Goal: Task Accomplishment & Management: Use online tool/utility

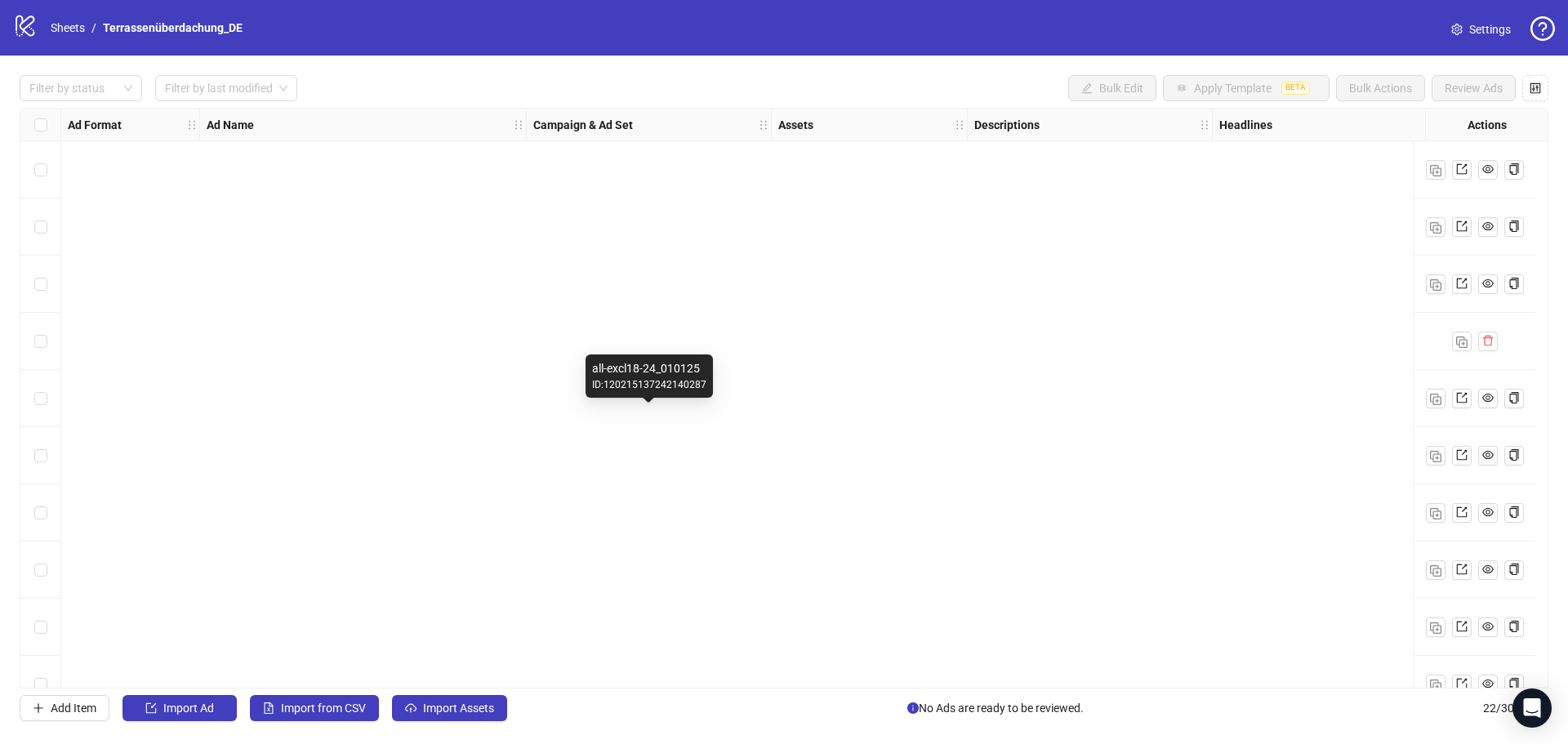
scroll to position [718, 0]
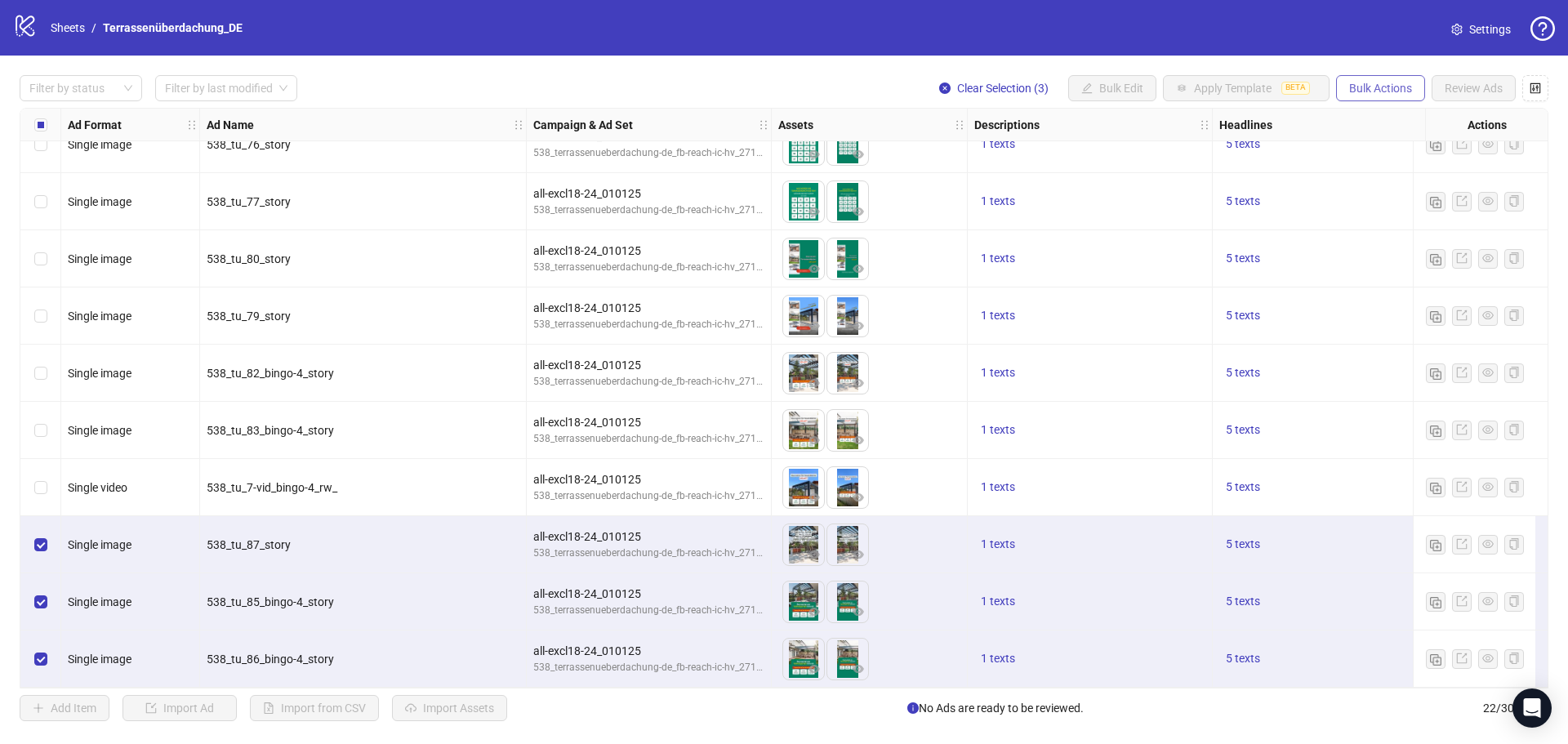
click at [1387, 92] on span "Bulk Actions" at bounding box center [1380, 88] width 63 height 13
click at [1385, 123] on span "Delete" at bounding box center [1404, 121] width 112 height 18
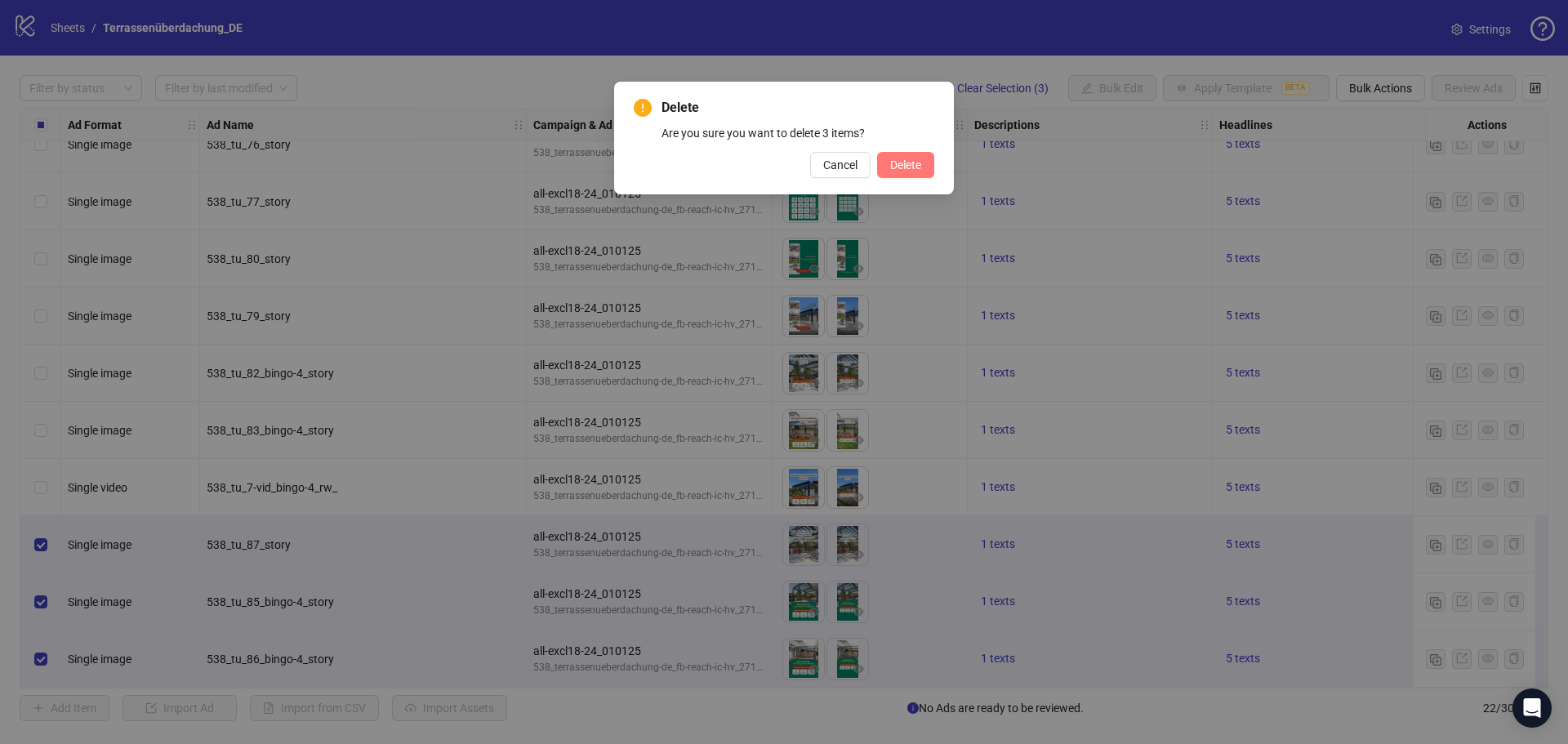
click at [918, 161] on span "Delete" at bounding box center [905, 165] width 31 height 13
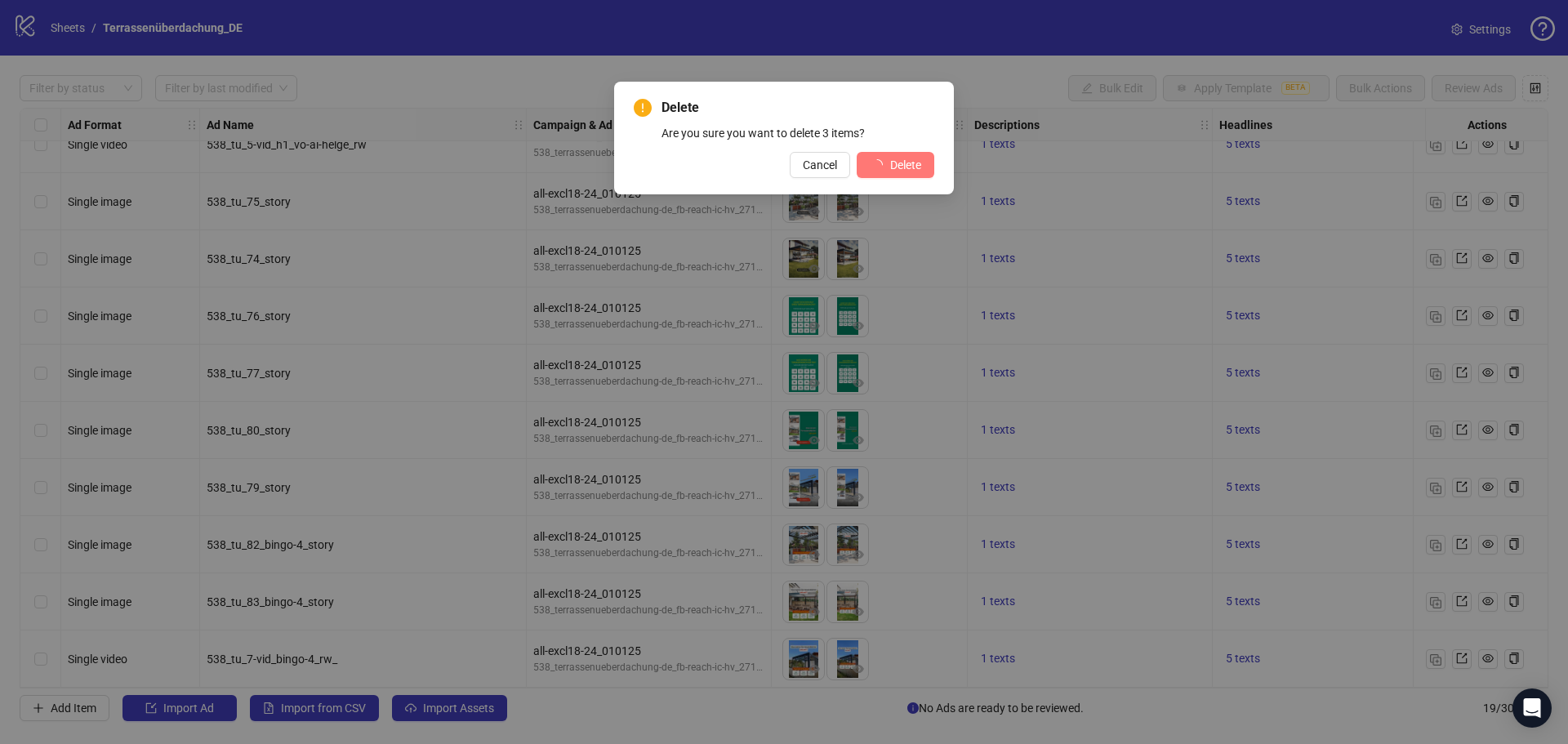
scroll to position [546, 0]
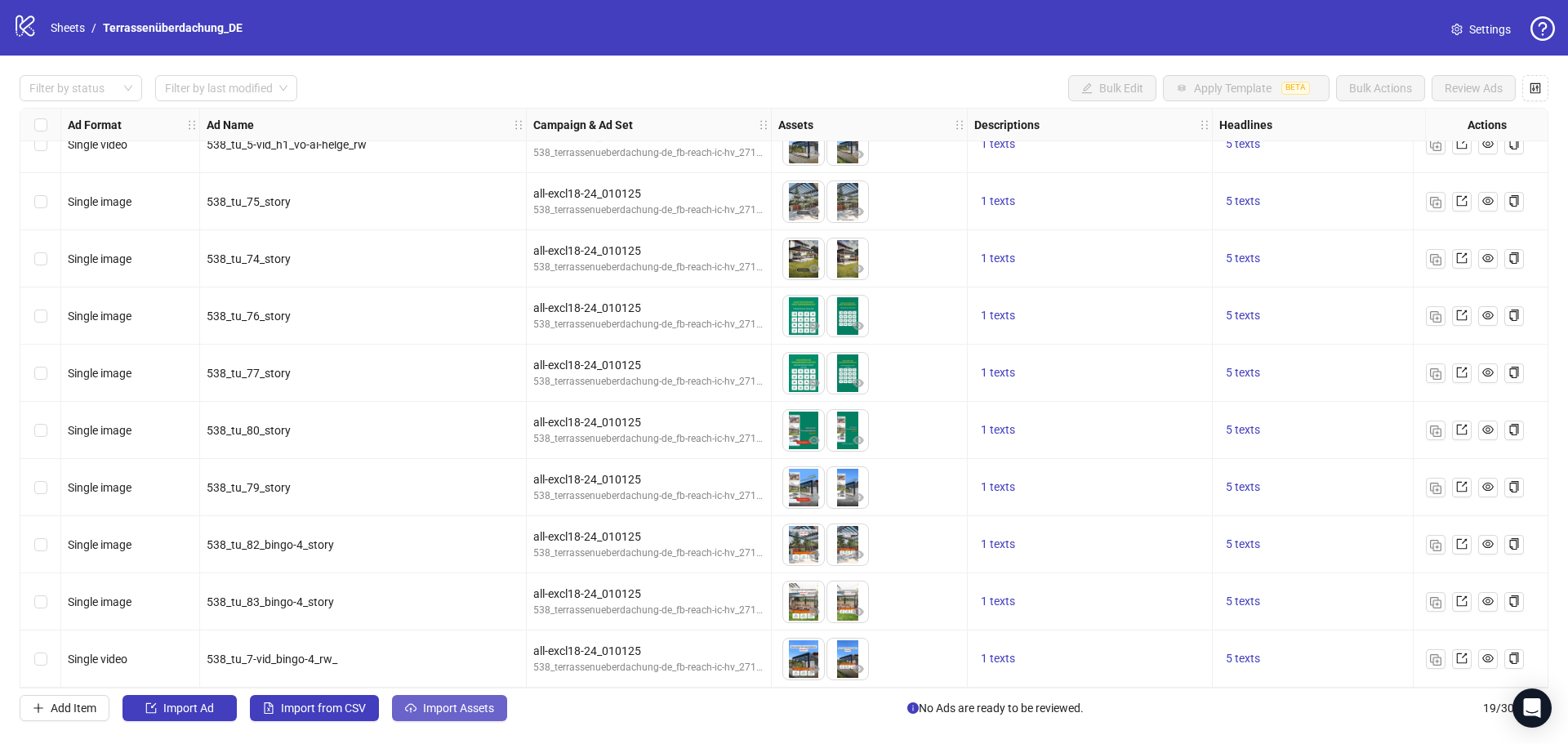
click at [445, 709] on span "Import Assets" at bounding box center [459, 708] width 71 height 13
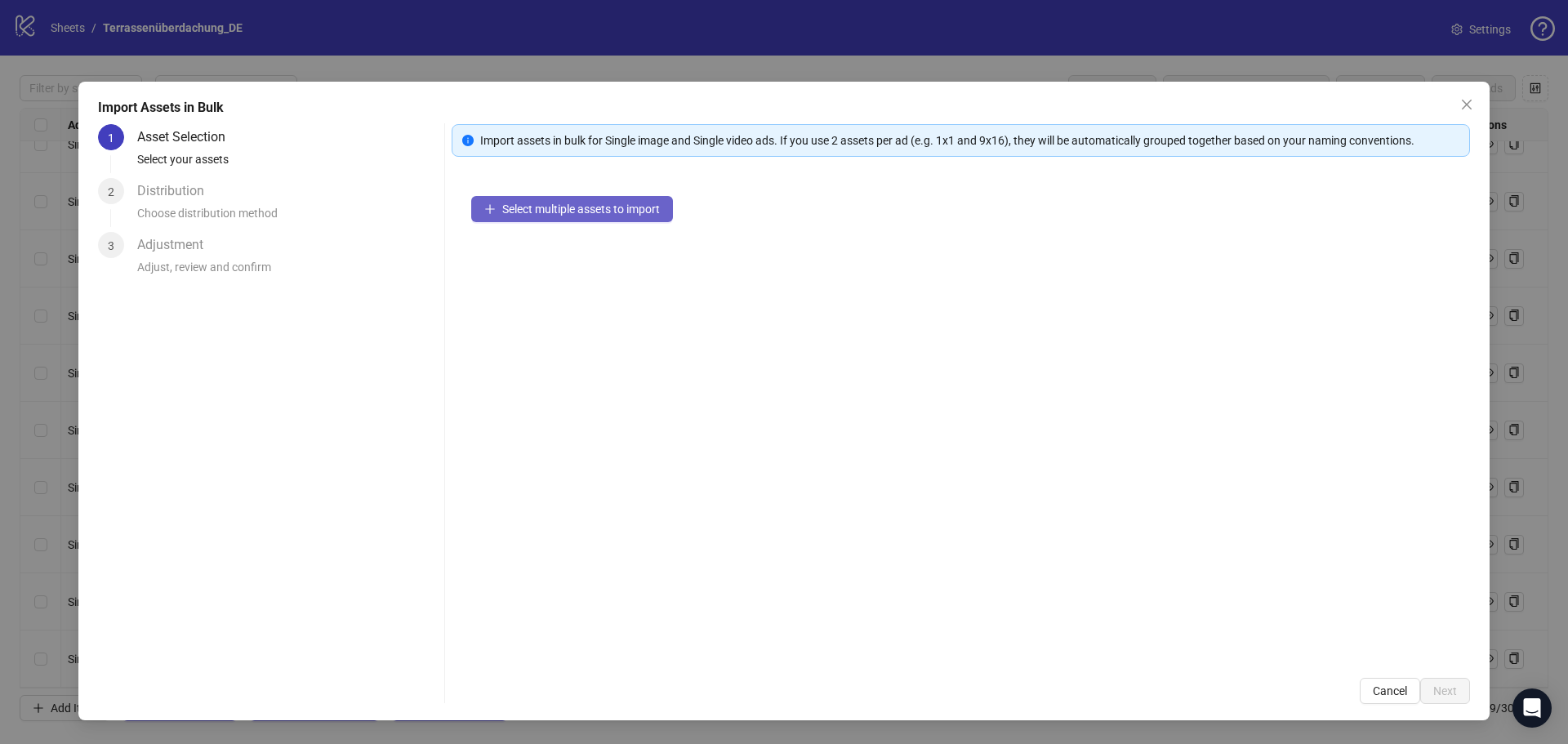
click at [560, 217] on button "Select multiple assets to import" at bounding box center [572, 209] width 202 height 26
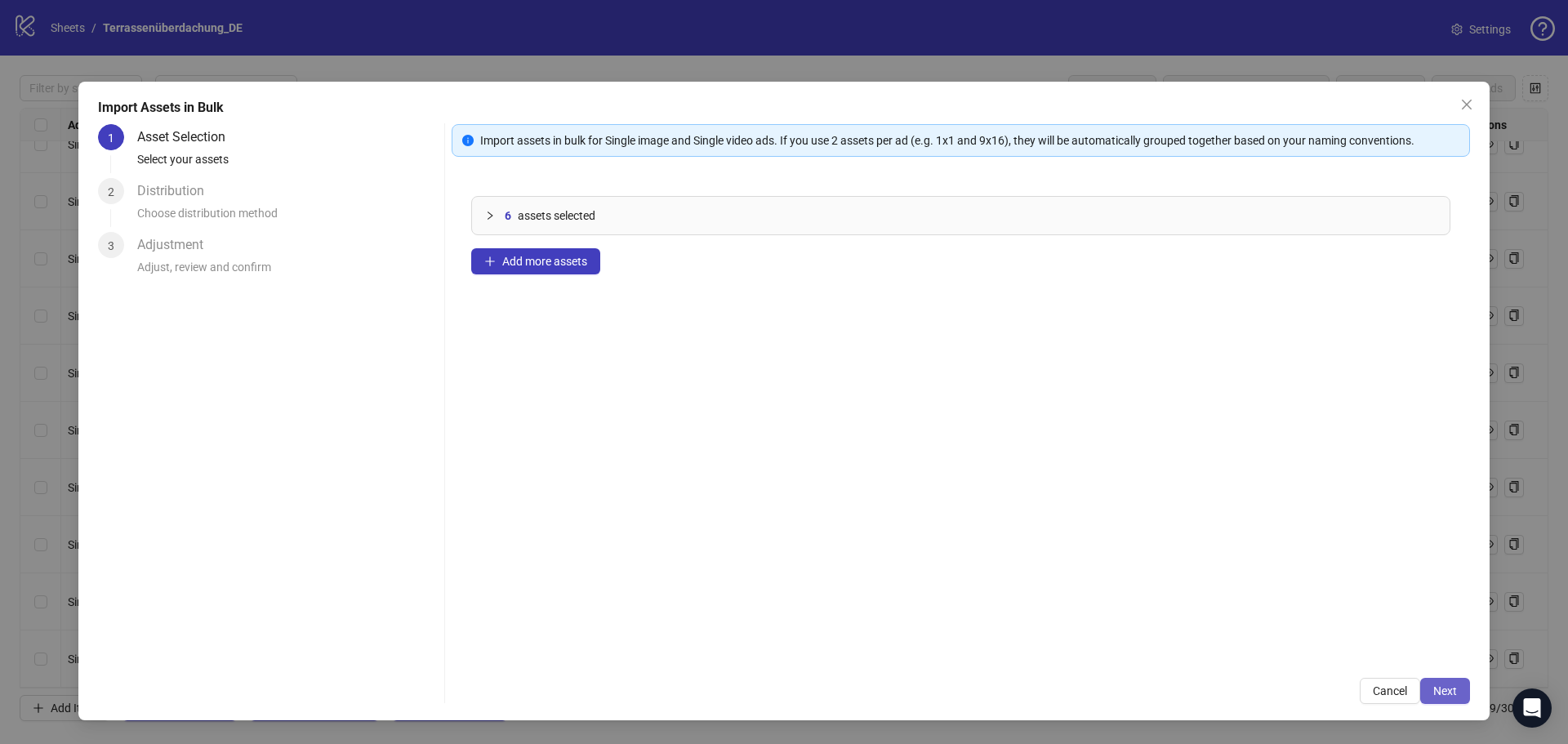
click at [1442, 693] on span "Next" at bounding box center [1445, 691] width 23 height 13
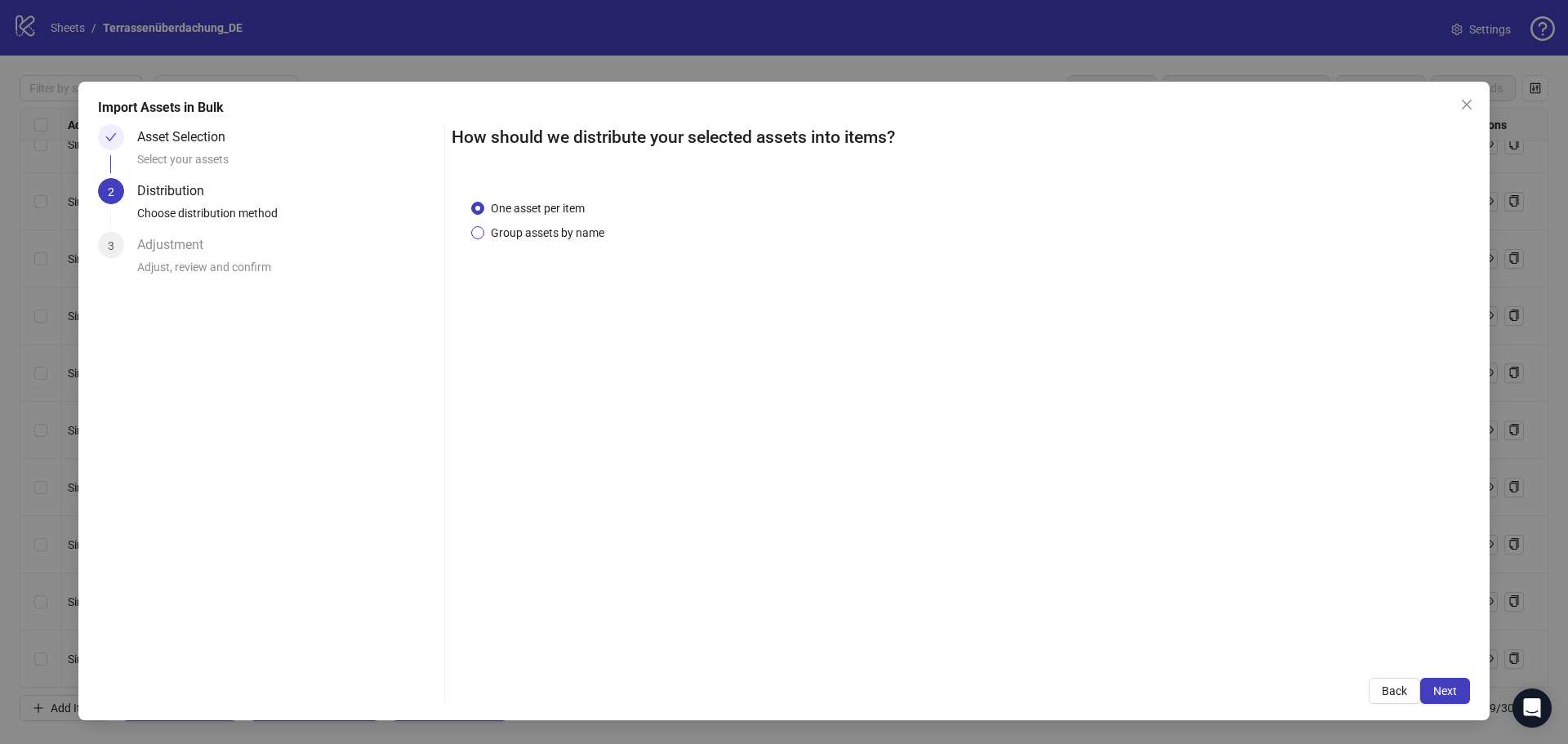
click at [558, 231] on span "Group assets by name" at bounding box center [548, 232] width 127 height 18
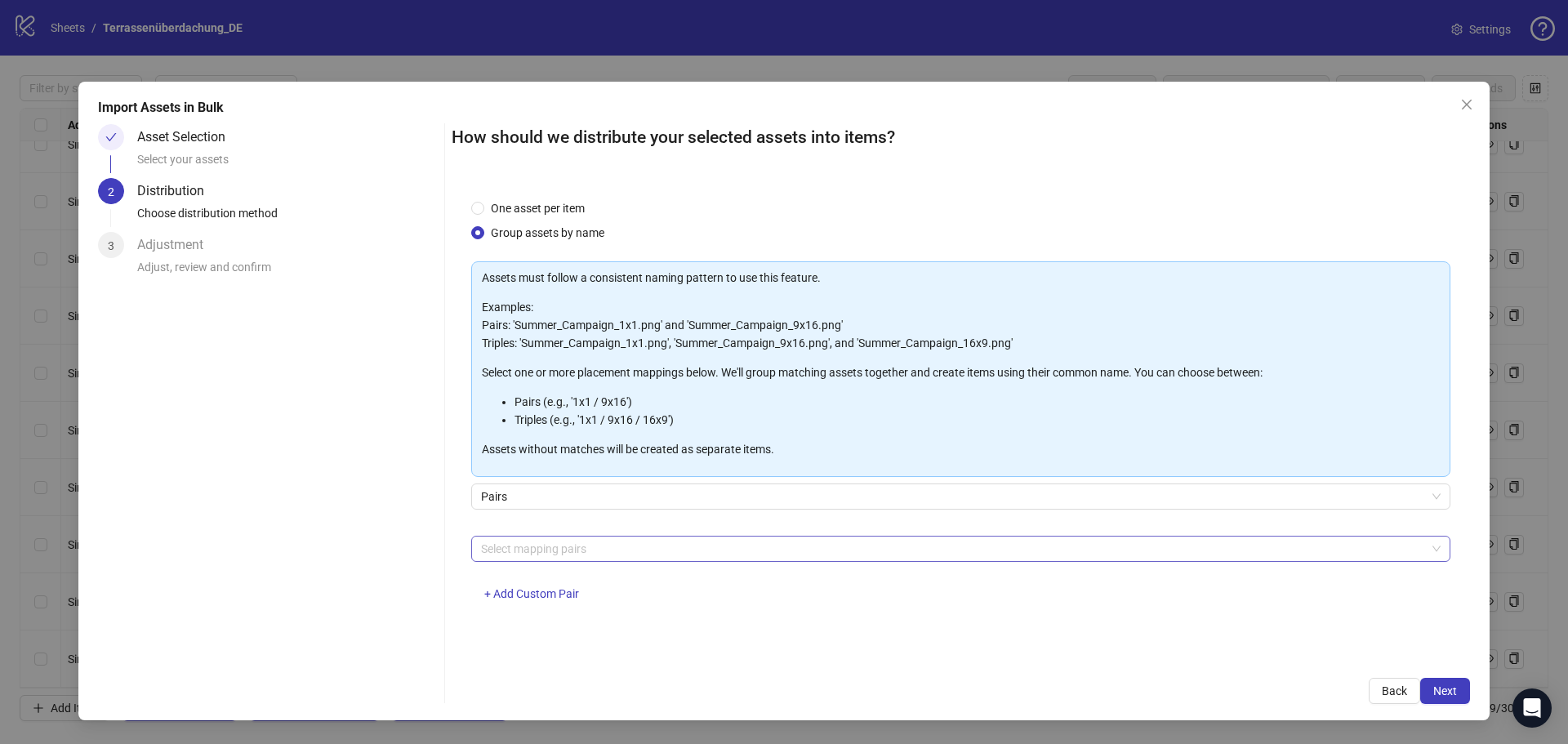
click at [536, 556] on div at bounding box center [952, 548] width 955 height 22
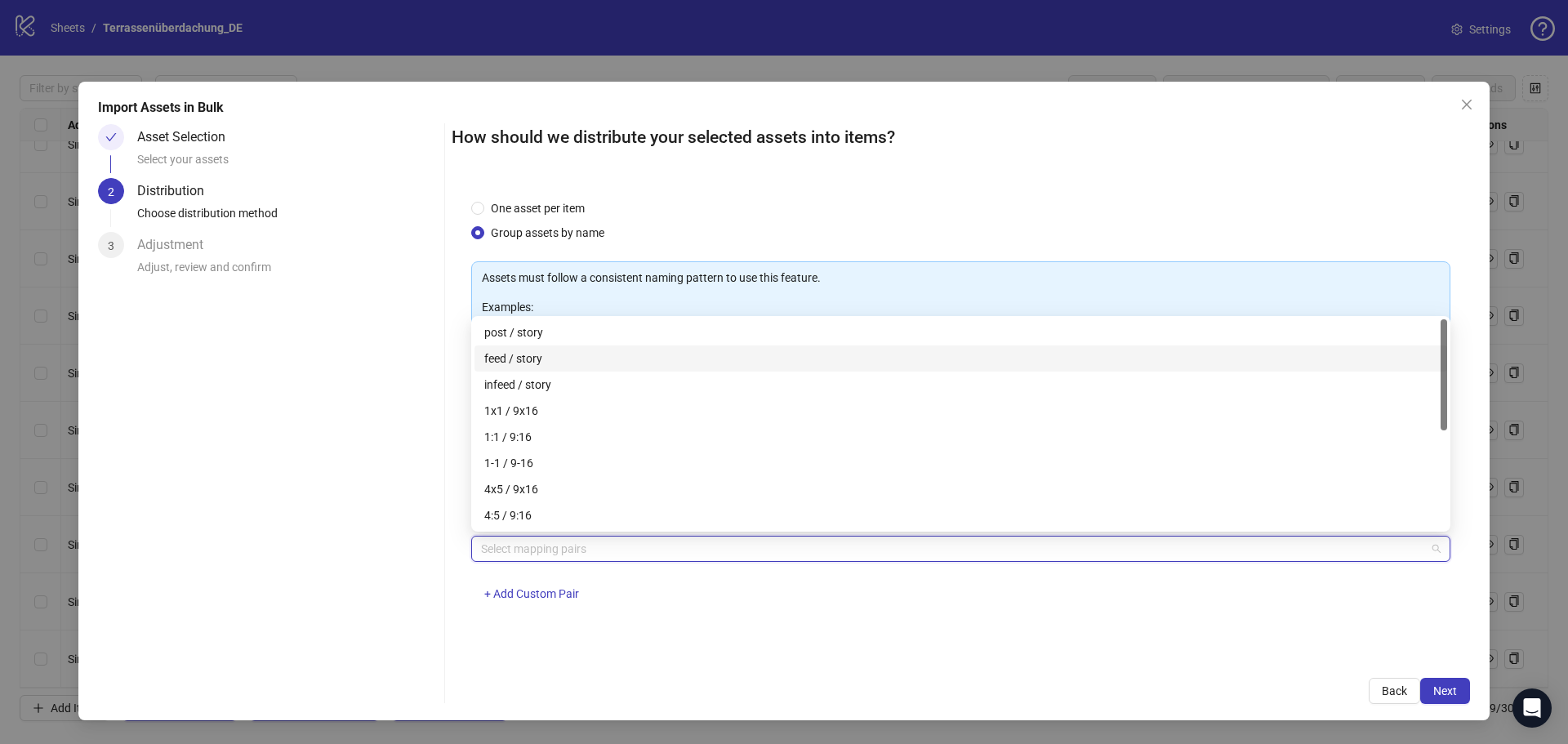
click at [541, 368] on div "feed / story" at bounding box center [961, 358] width 973 height 26
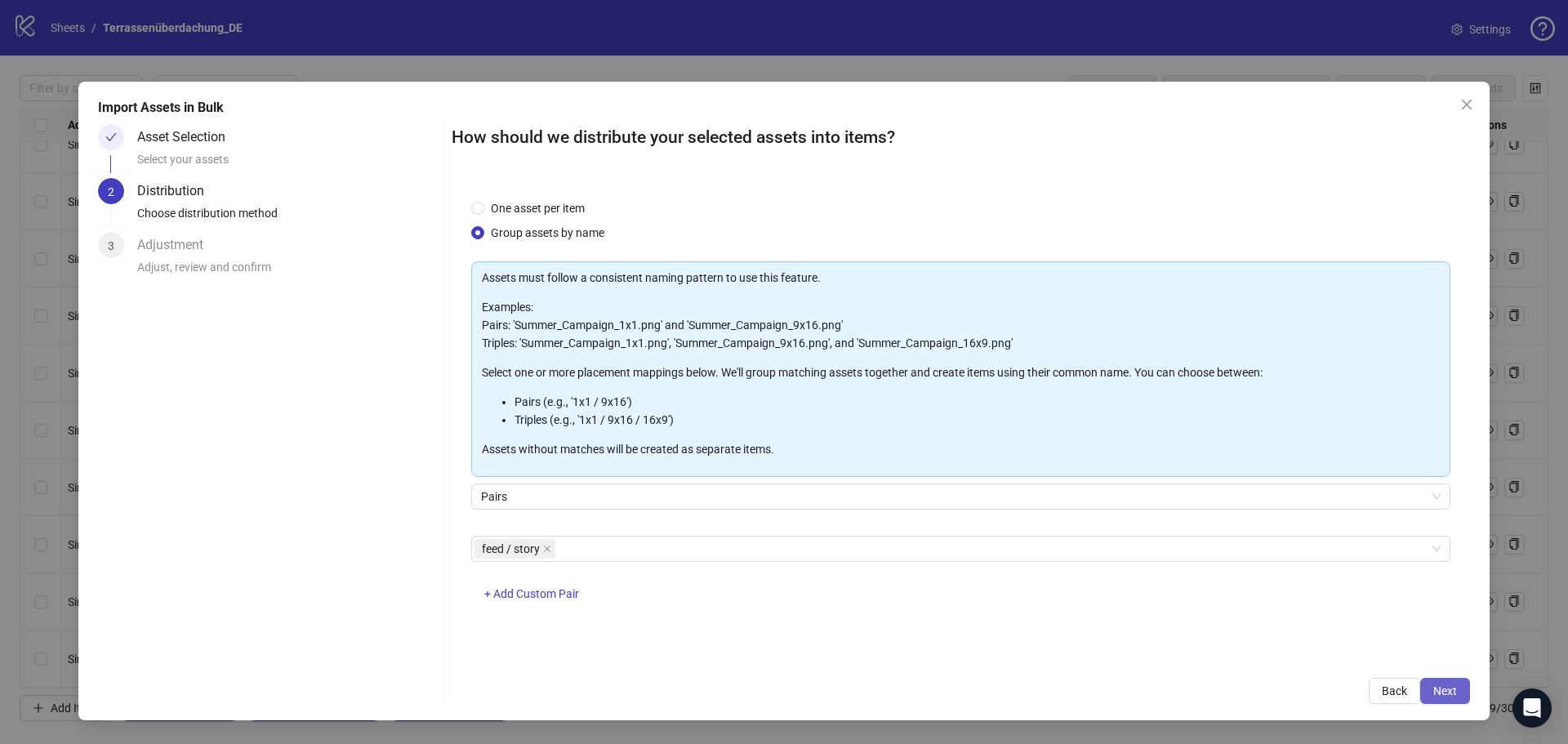
click at [1427, 683] on button "Next" at bounding box center [1445, 691] width 49 height 26
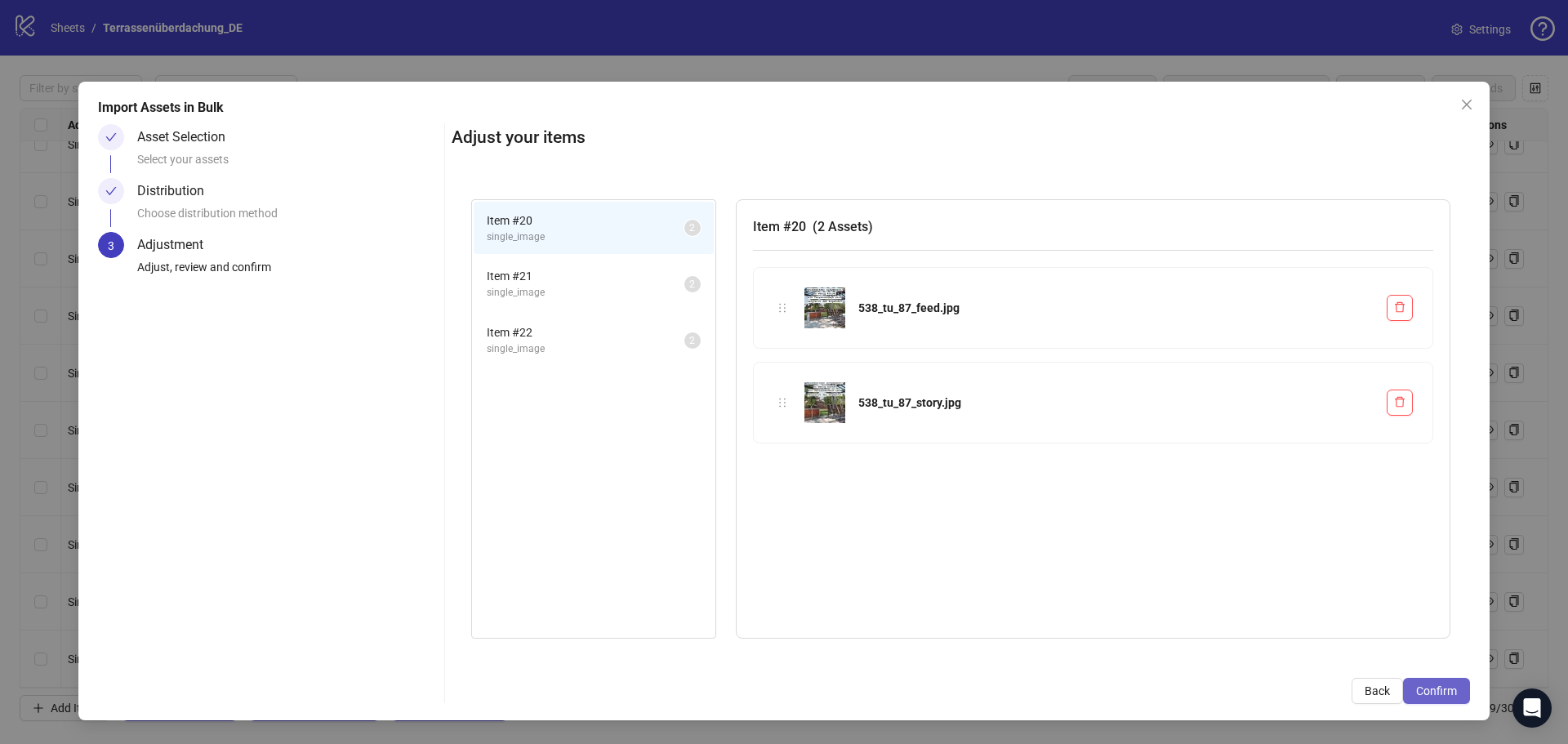
click at [1435, 690] on span "Confirm" at bounding box center [1436, 691] width 41 height 13
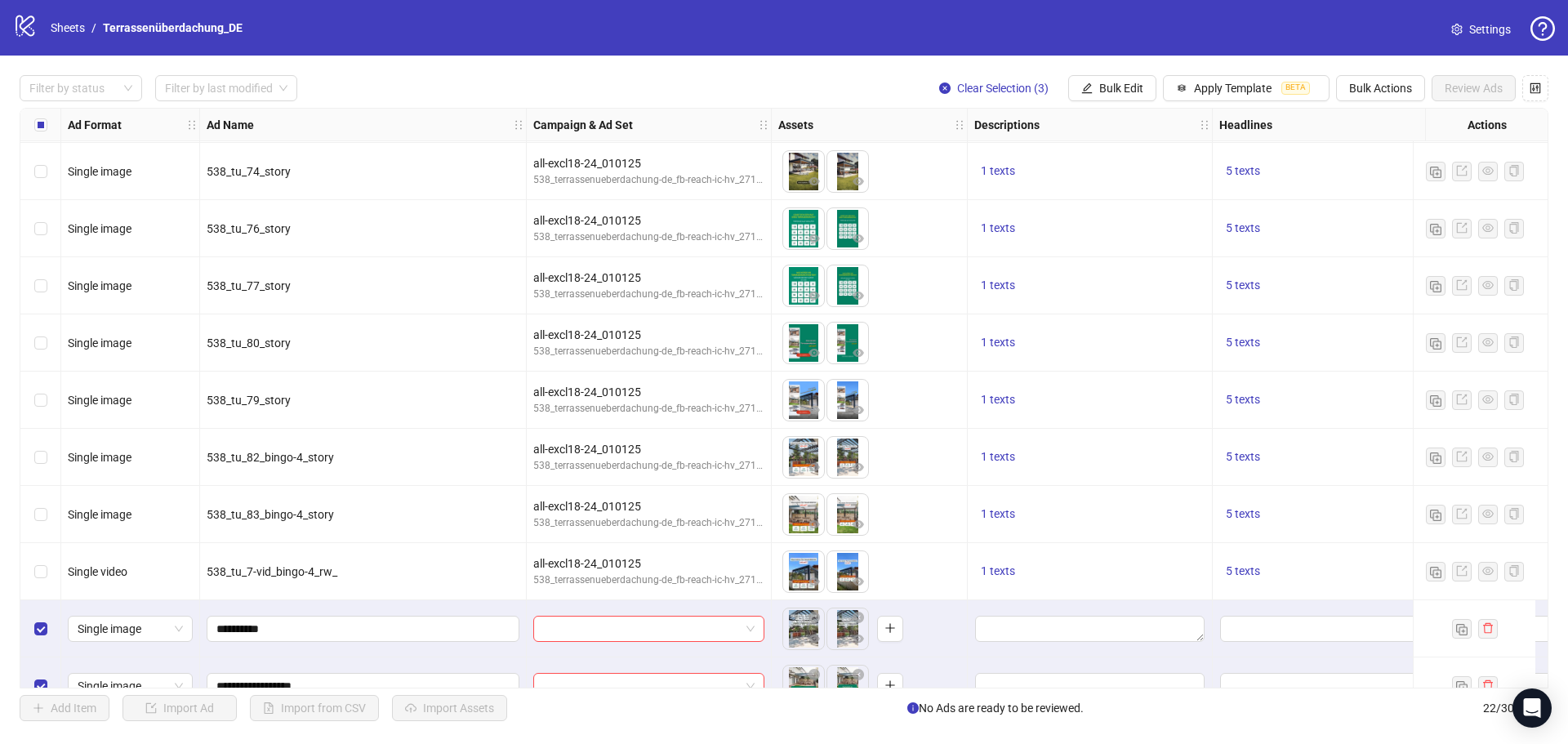
scroll to position [718, 0]
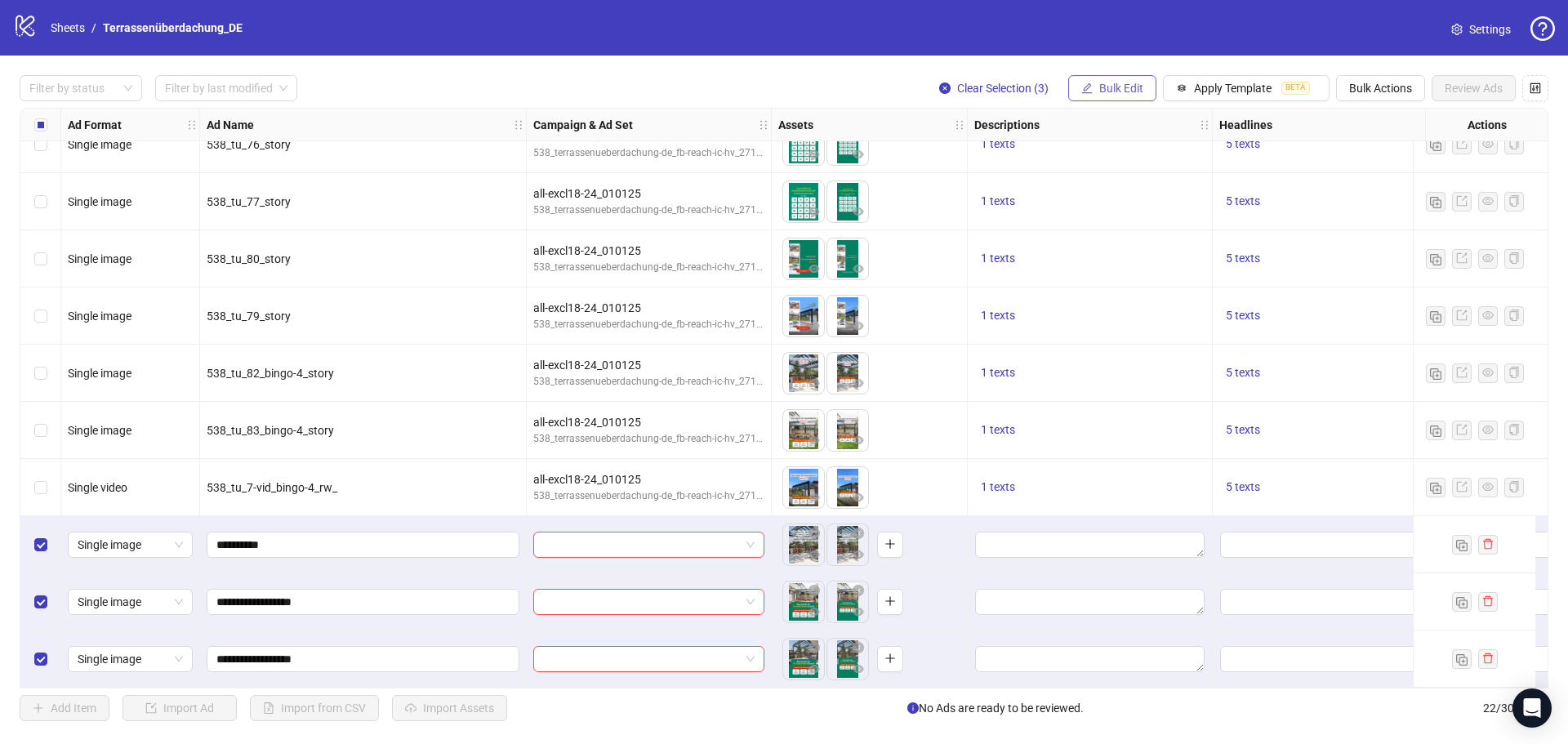
click at [1136, 87] on span "Bulk Edit" at bounding box center [1121, 88] width 44 height 13
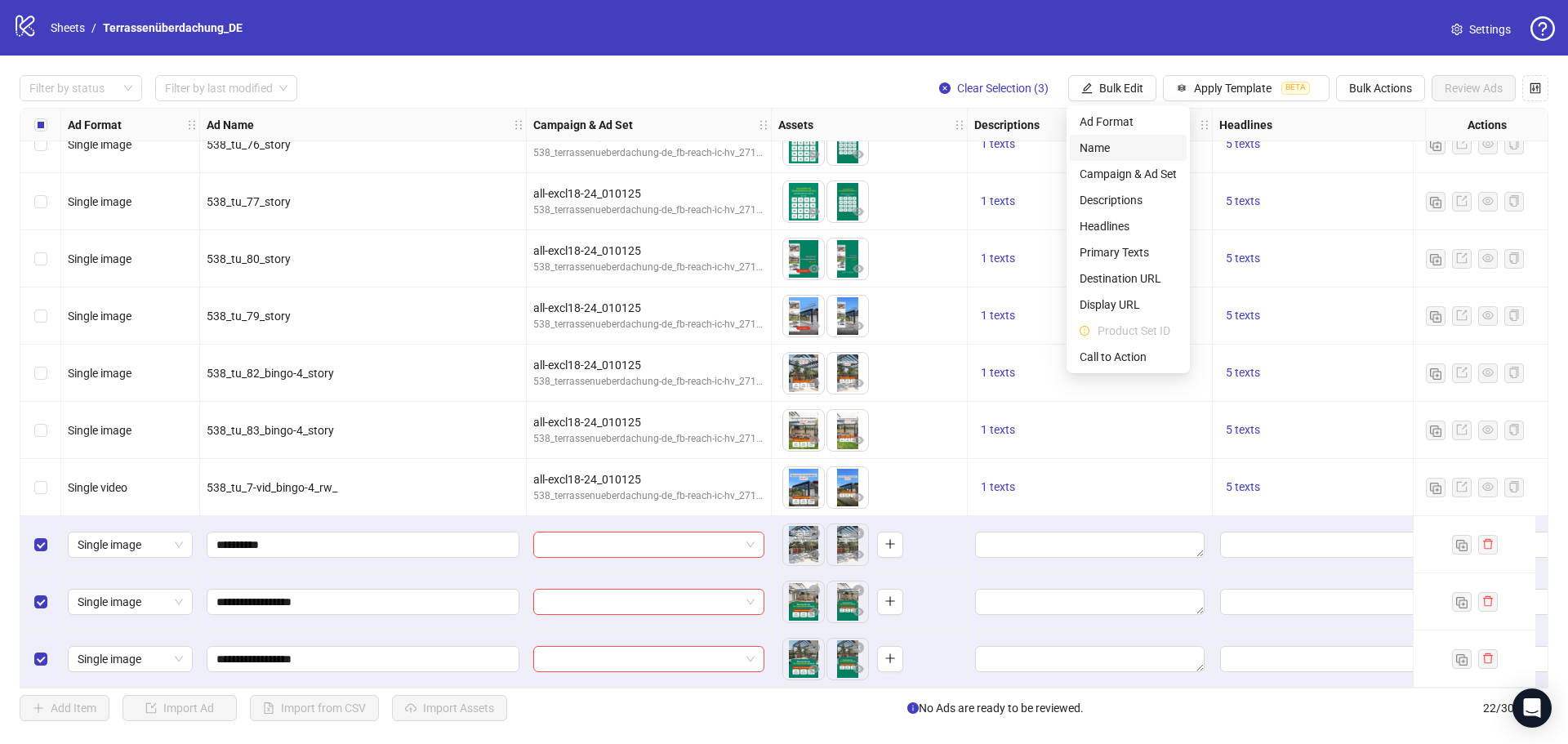
click at [1137, 140] on span "Name" at bounding box center [1128, 147] width 97 height 18
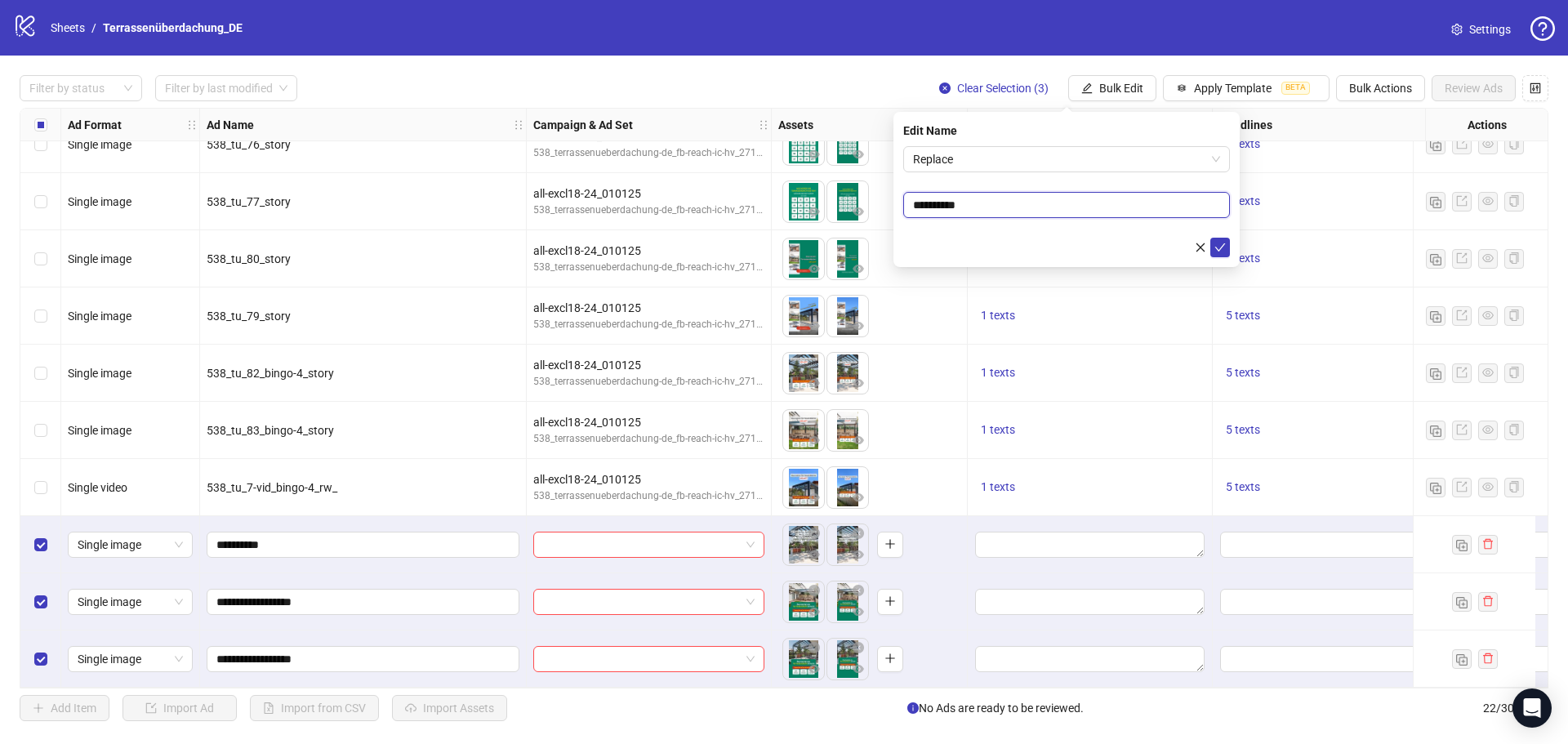
click at [1103, 212] on input "**********" at bounding box center [1067, 205] width 327 height 26
click at [1102, 167] on span "Replace" at bounding box center [1067, 159] width 307 height 24
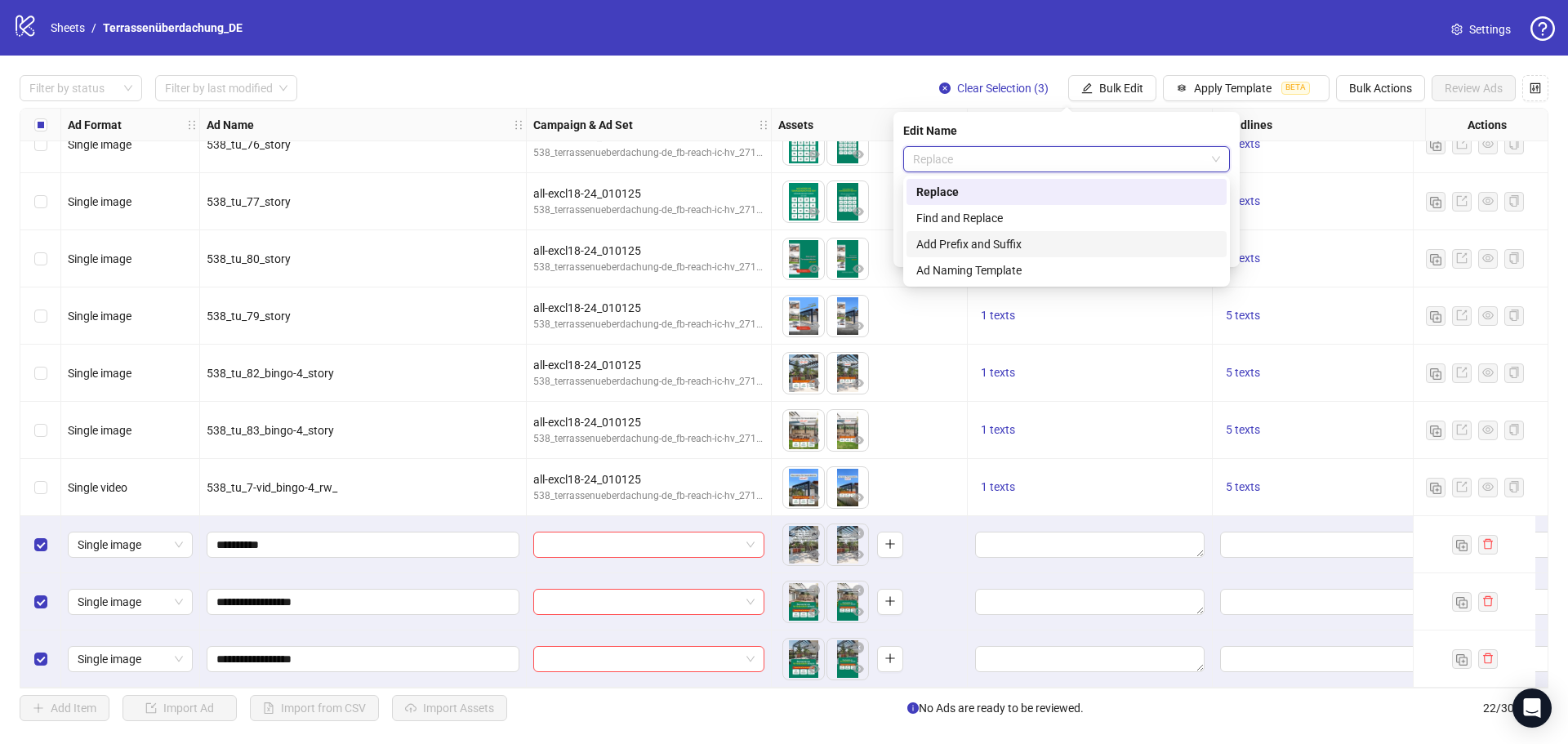
click at [1076, 243] on div "Add Prefix and Suffix" at bounding box center [1067, 244] width 301 height 18
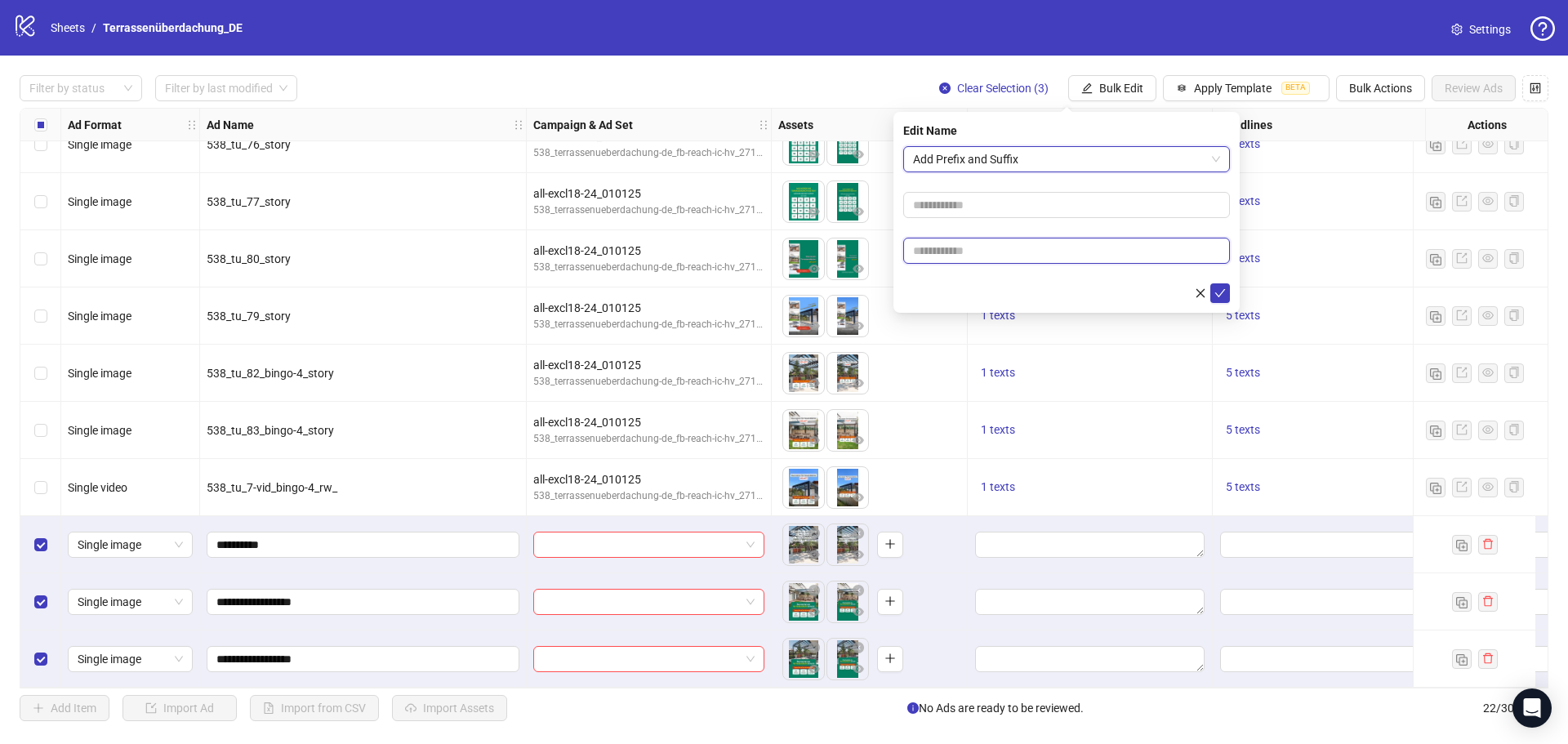
click at [1072, 253] on input "text" at bounding box center [1067, 250] width 327 height 26
type input "*****"
click at [1211, 293] on button "submit" at bounding box center [1220, 292] width 20 height 20
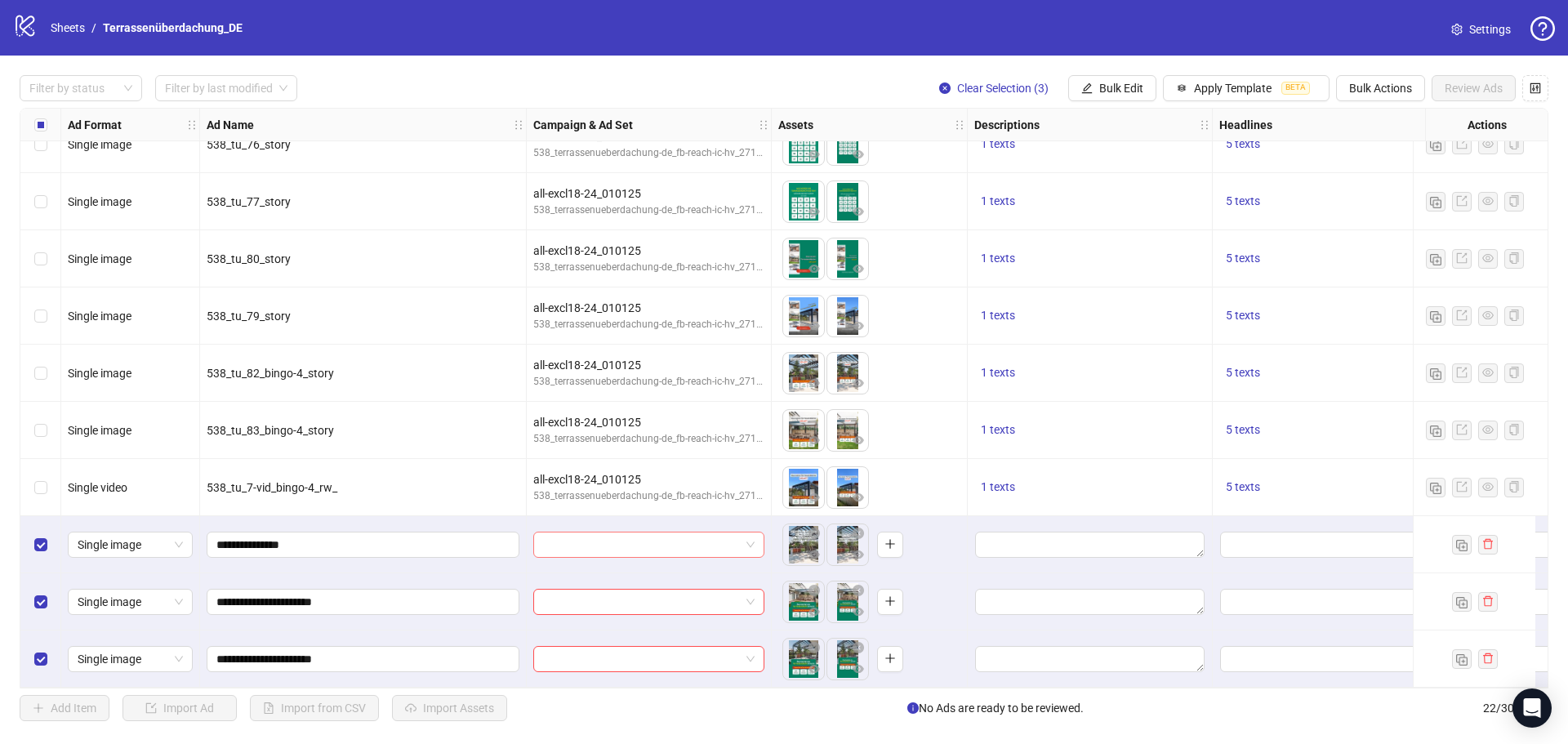
click at [713, 538] on input "search" at bounding box center [642, 544] width 197 height 24
click at [693, 576] on div "all-excl18-24_010125" at bounding box center [632, 571] width 173 height 18
click at [693, 589] on input "search" at bounding box center [642, 601] width 197 height 24
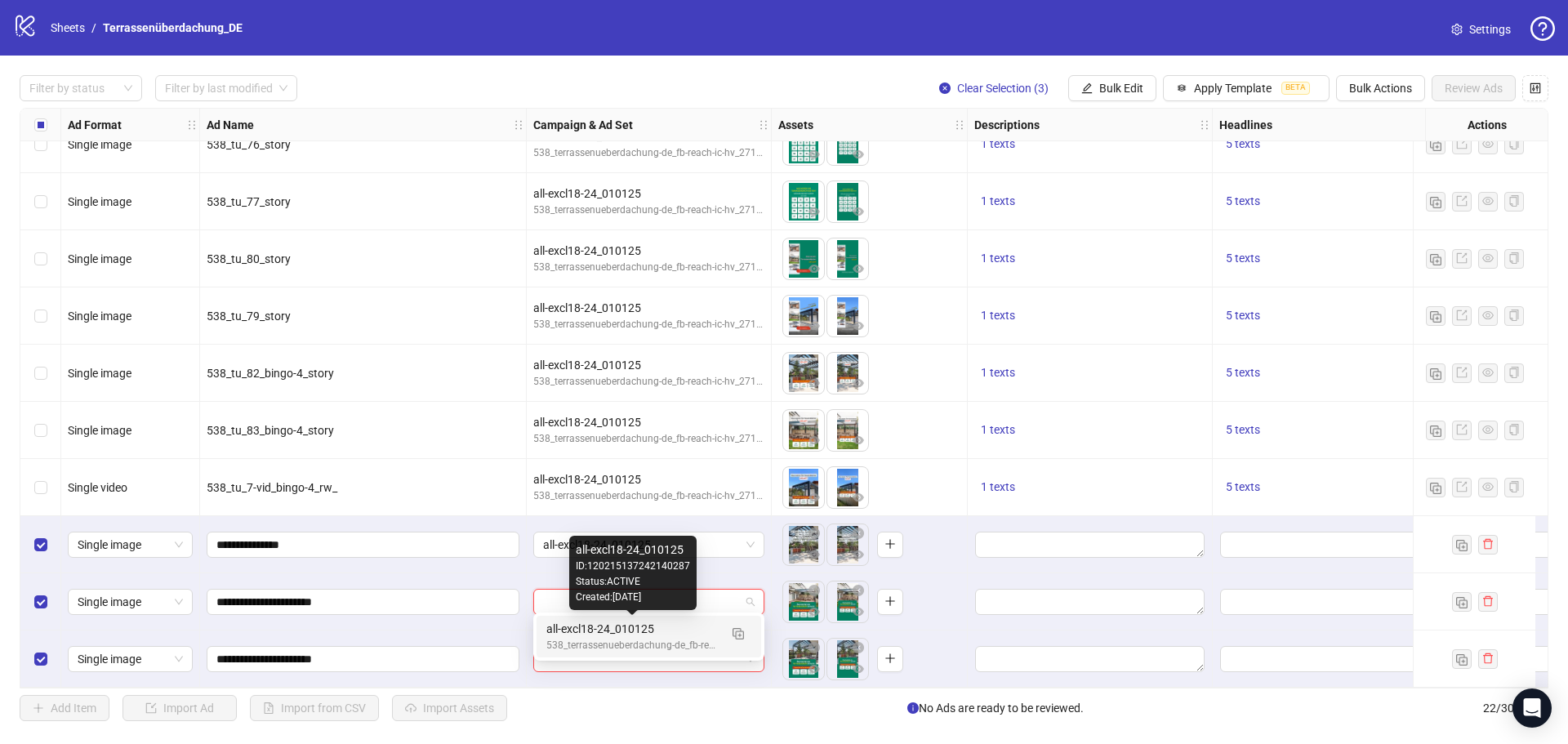
click at [677, 630] on div "all-excl18-24_010125" at bounding box center [632, 628] width 173 height 18
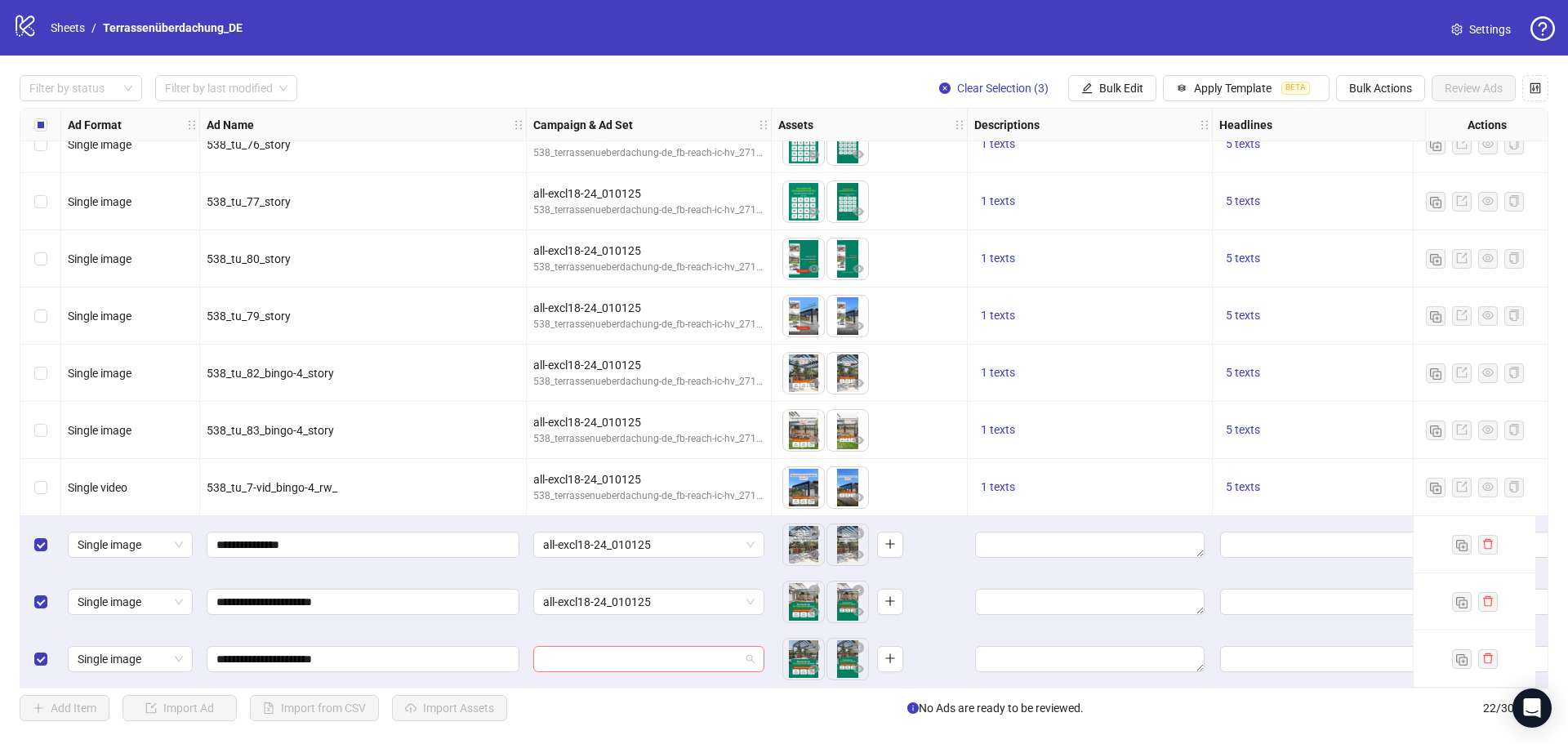
click at [667, 653] on input "search" at bounding box center [642, 659] width 197 height 24
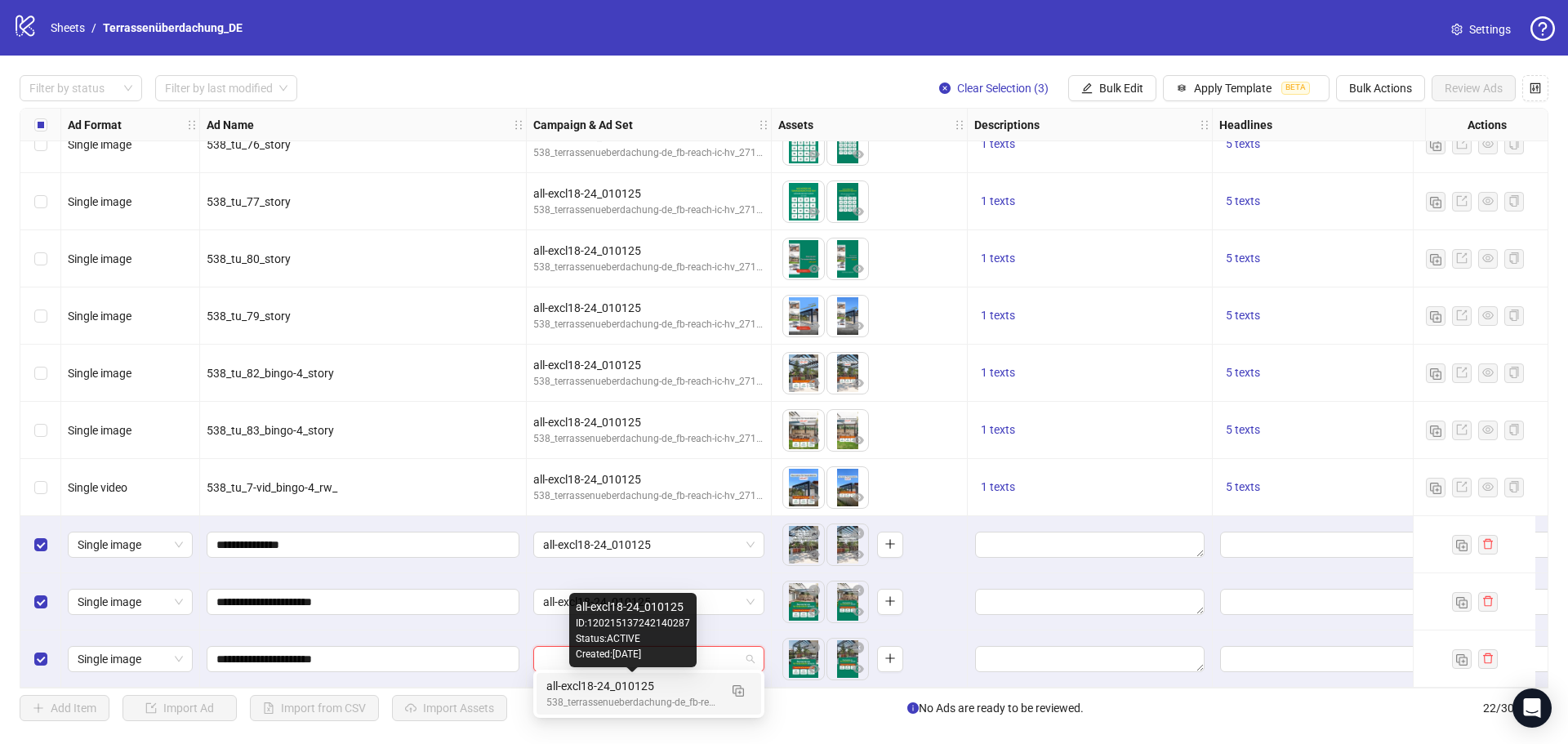
click at [648, 690] on div "all-excl18-24_010125" at bounding box center [632, 685] width 173 height 18
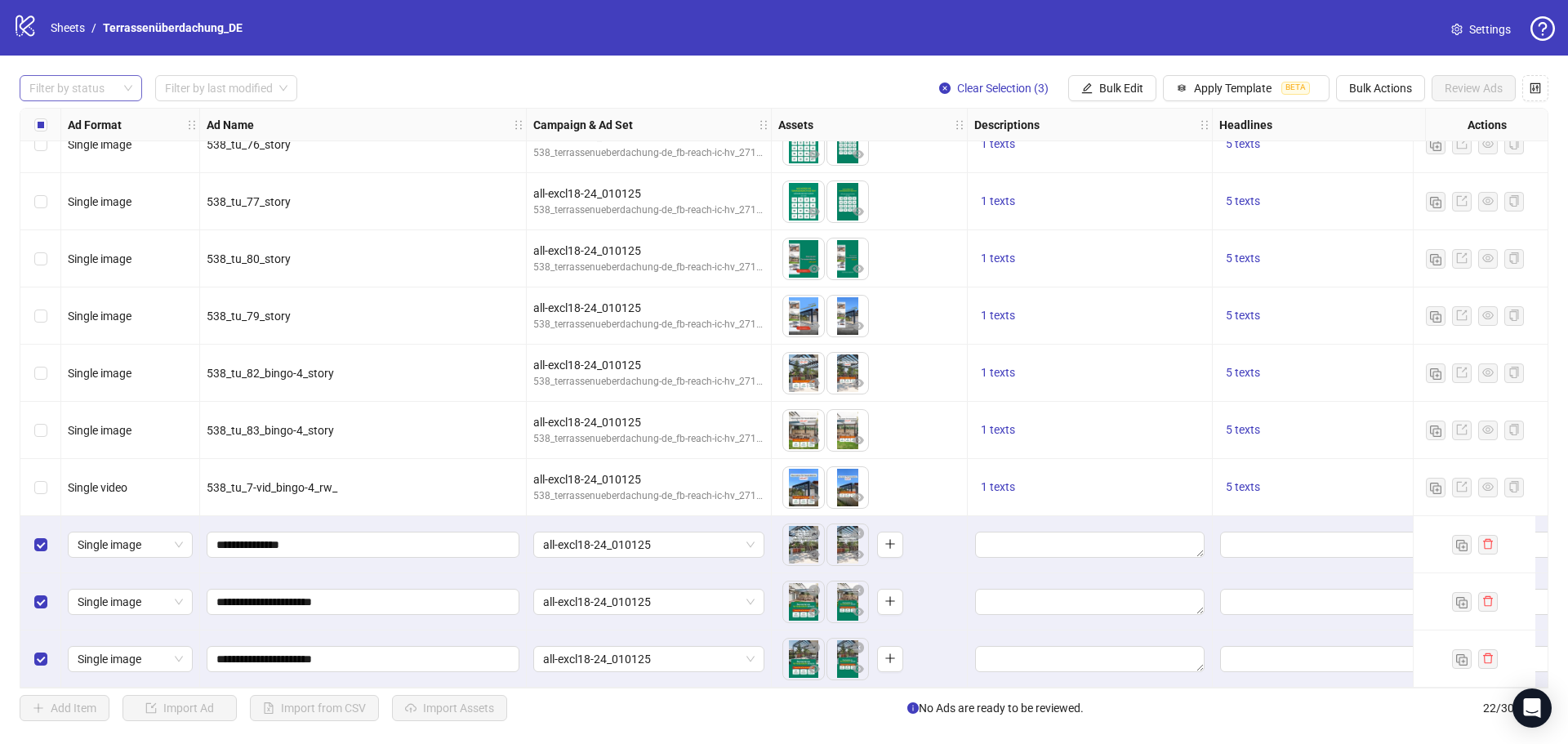
click at [101, 94] on div at bounding box center [72, 88] width 99 height 22
click at [89, 119] on div "Draft" at bounding box center [80, 121] width 96 height 18
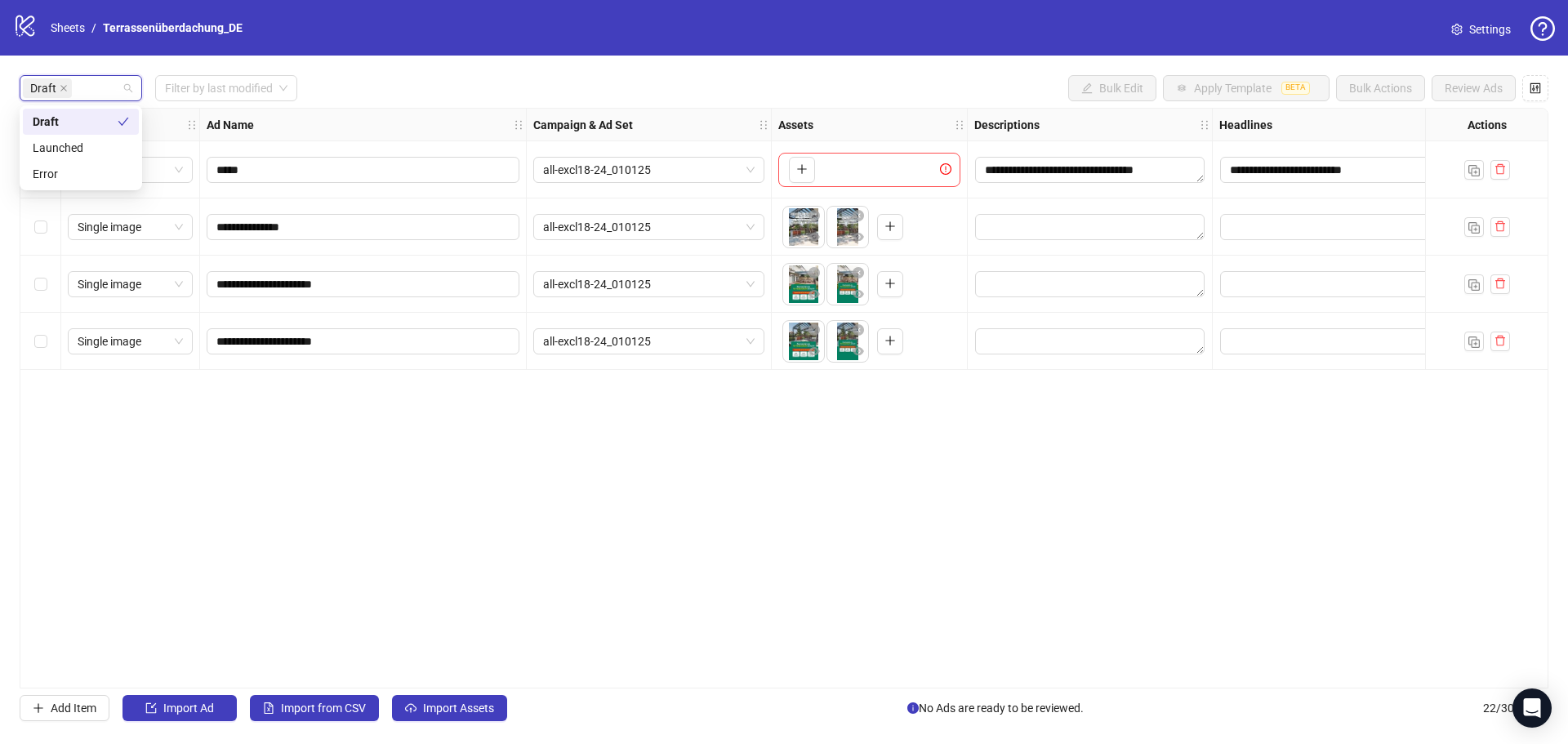
scroll to position [0, 0]
click at [393, 88] on div "Draft Filter by last modified Bulk Edit Apply Template BETA Bulk Actions Review…" at bounding box center [784, 88] width 1529 height 26
click at [50, 127] on div "Select all rows" at bounding box center [41, 124] width 41 height 33
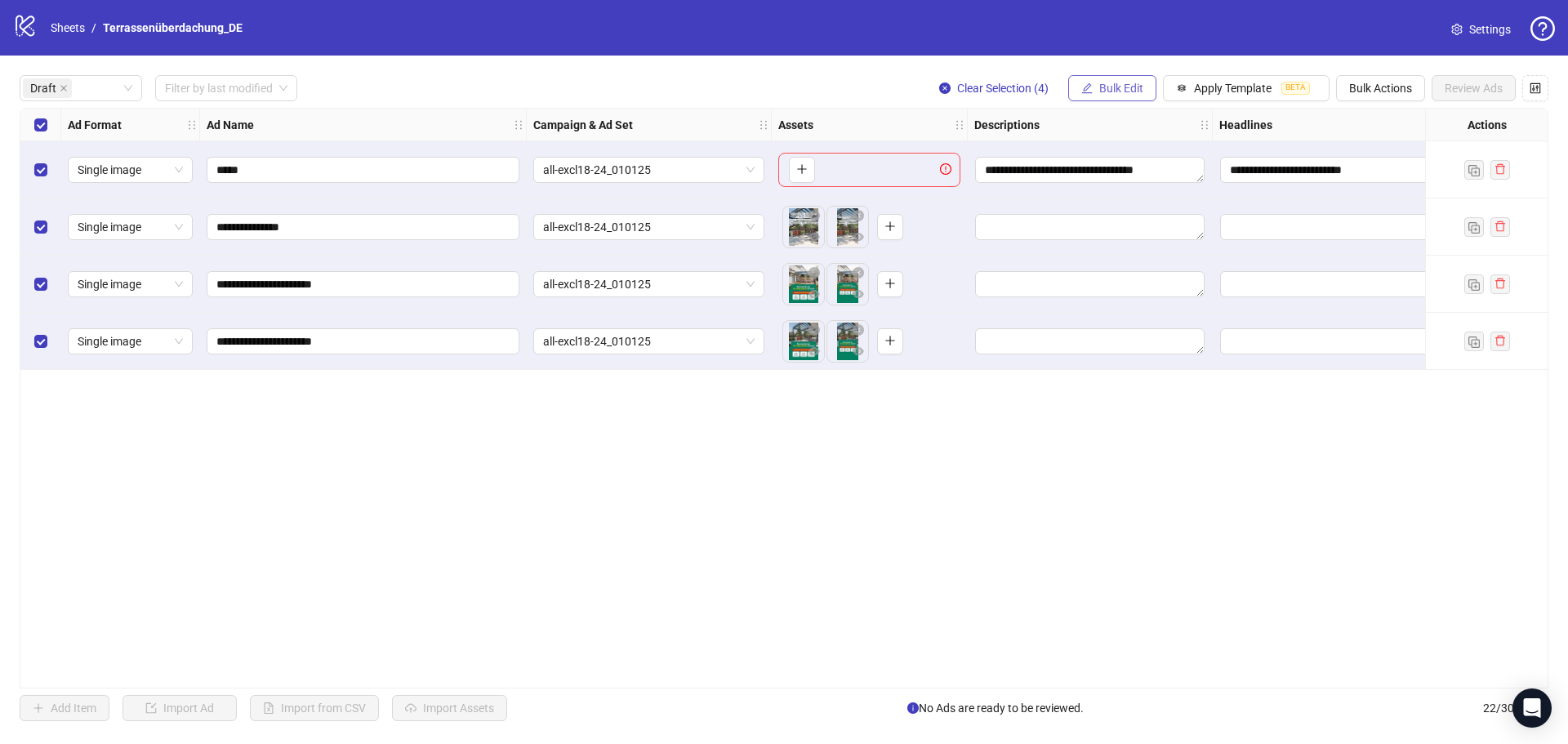
click at [1102, 86] on span "Bulk Edit" at bounding box center [1121, 88] width 44 height 13
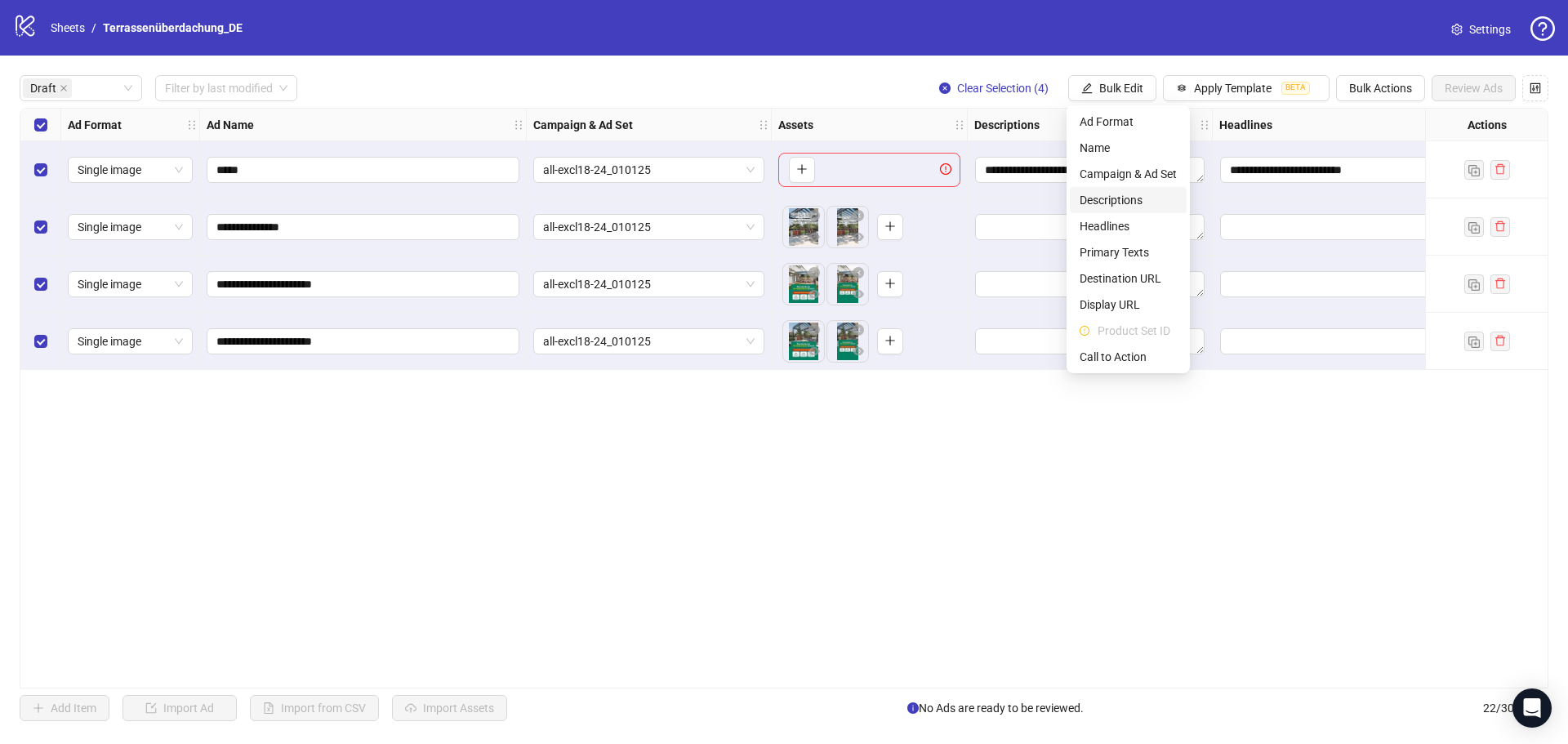
click at [1105, 198] on span "Descriptions" at bounding box center [1128, 200] width 97 height 18
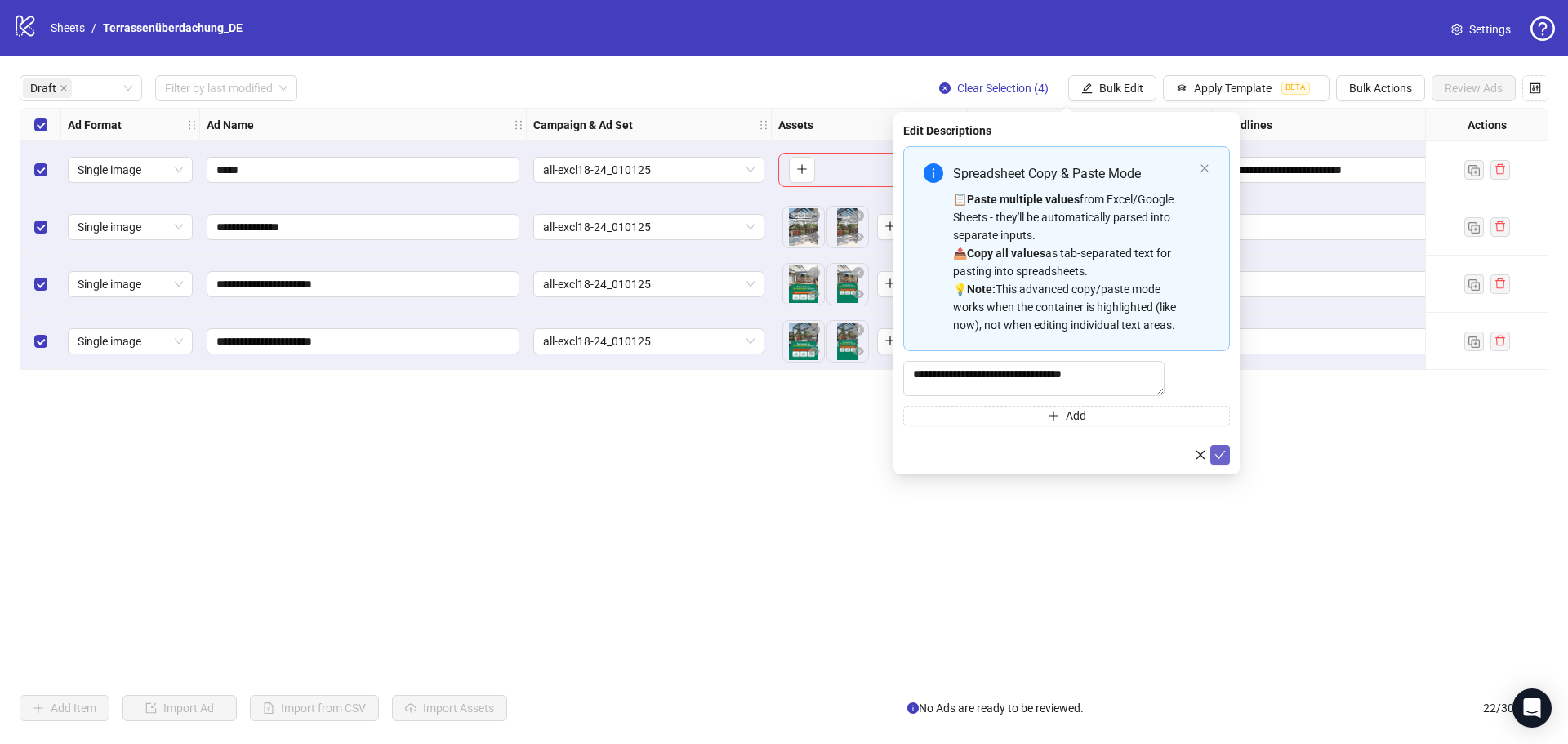
click at [1214, 458] on icon "check" at bounding box center [1220, 455] width 11 height 11
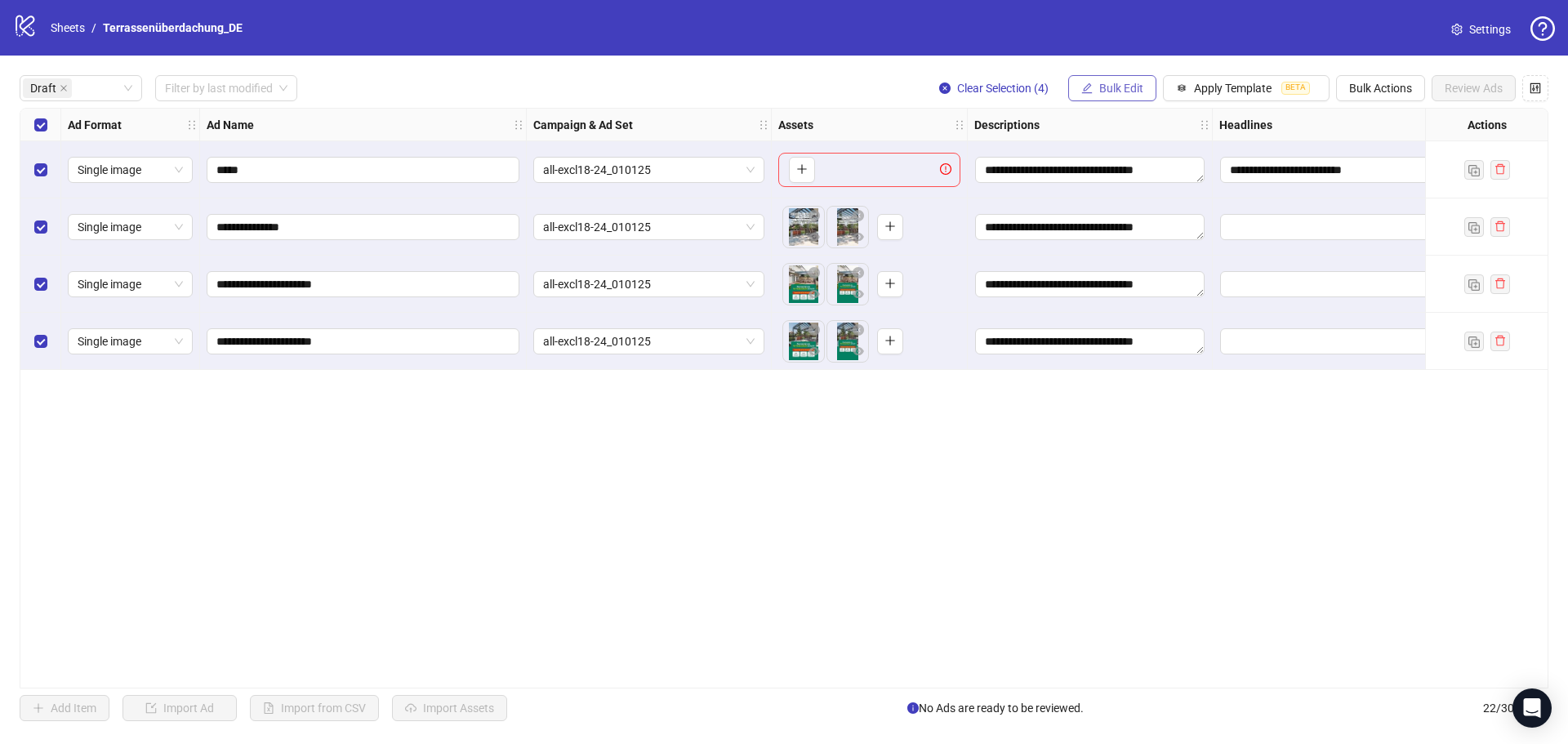
click at [1132, 96] on button "Bulk Edit" at bounding box center [1112, 88] width 88 height 26
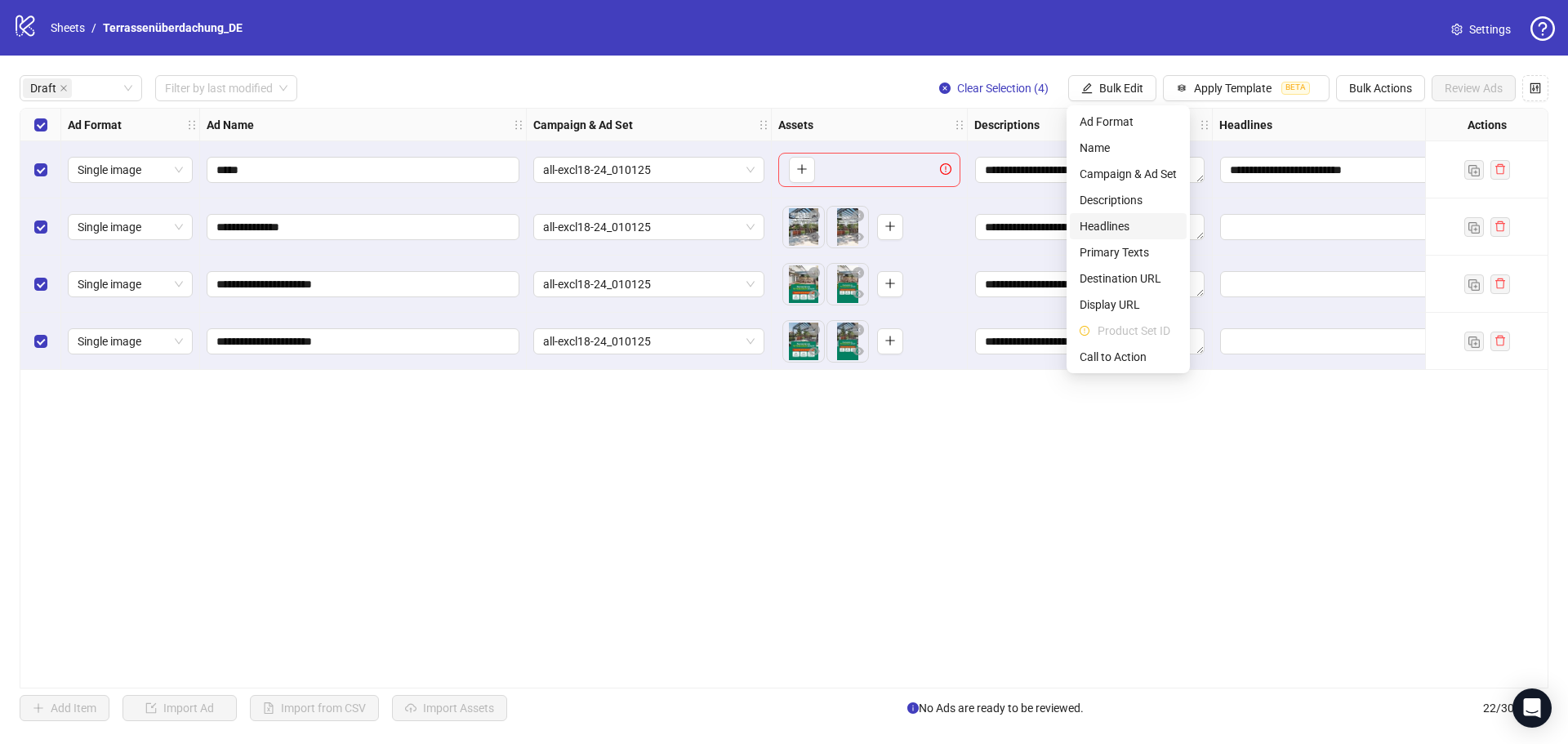
click at [1129, 225] on span "Headlines" at bounding box center [1128, 226] width 97 height 18
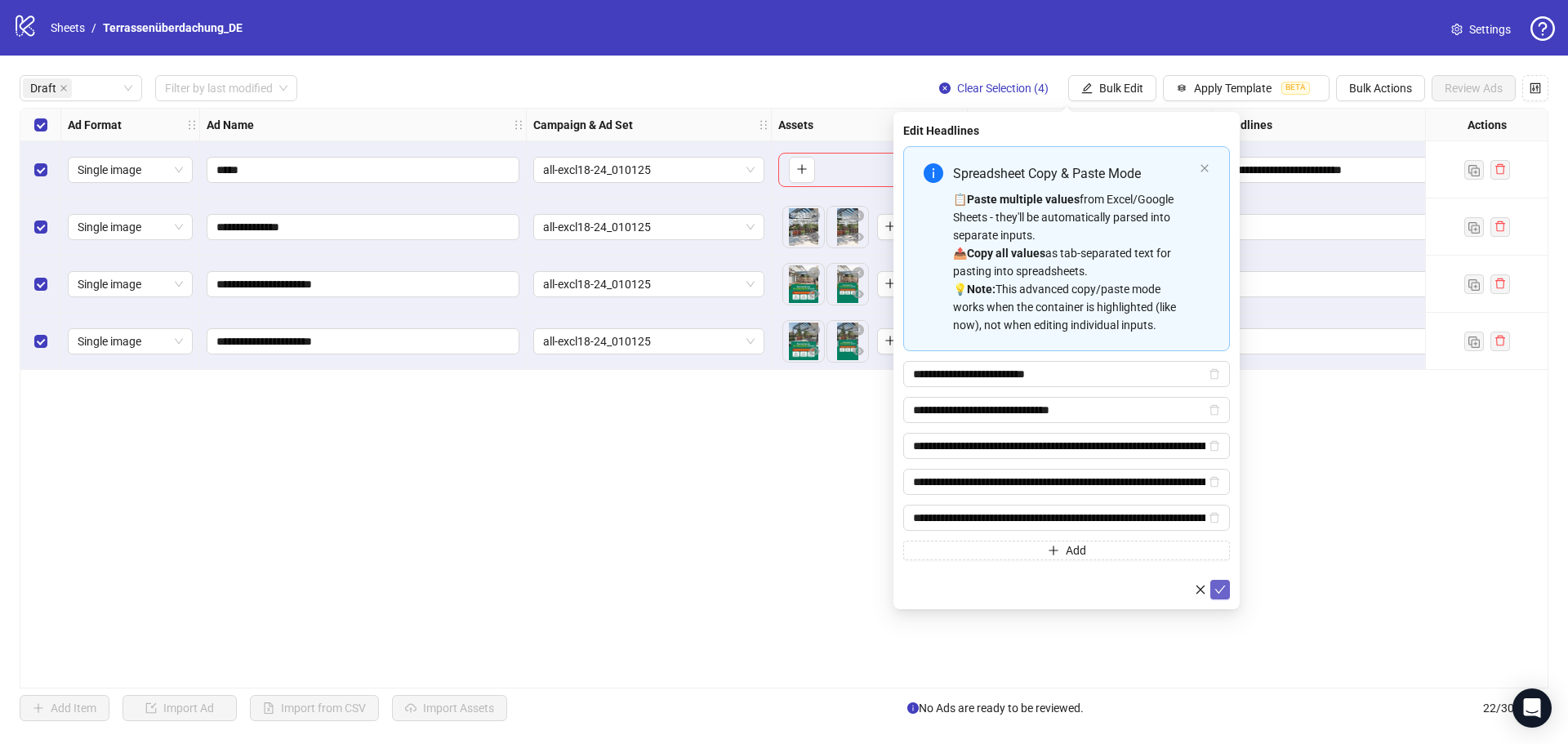
click at [1224, 593] on icon "check" at bounding box center [1220, 589] width 11 height 11
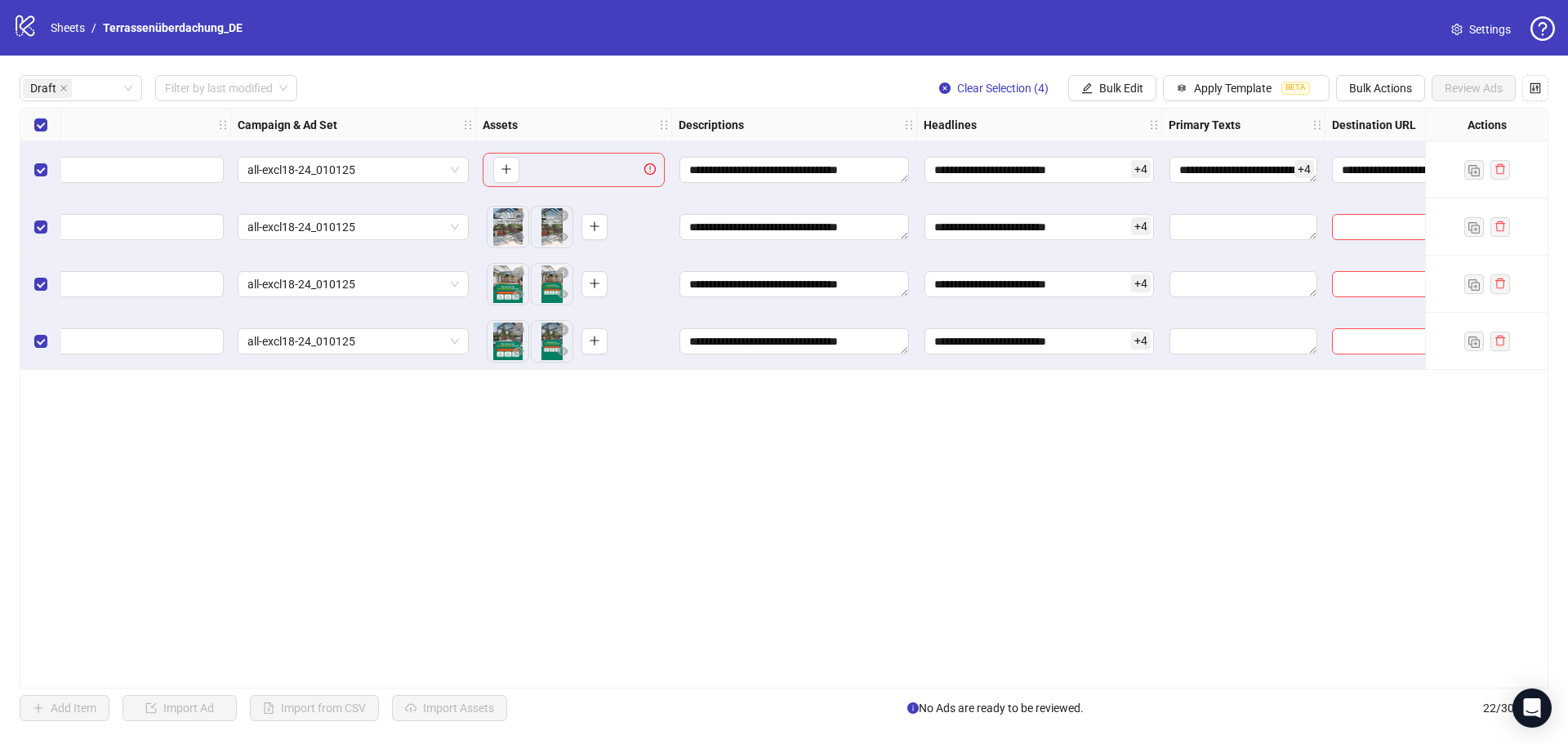
scroll to position [0, 296]
click at [1100, 82] on span "Bulk Edit" at bounding box center [1121, 88] width 44 height 13
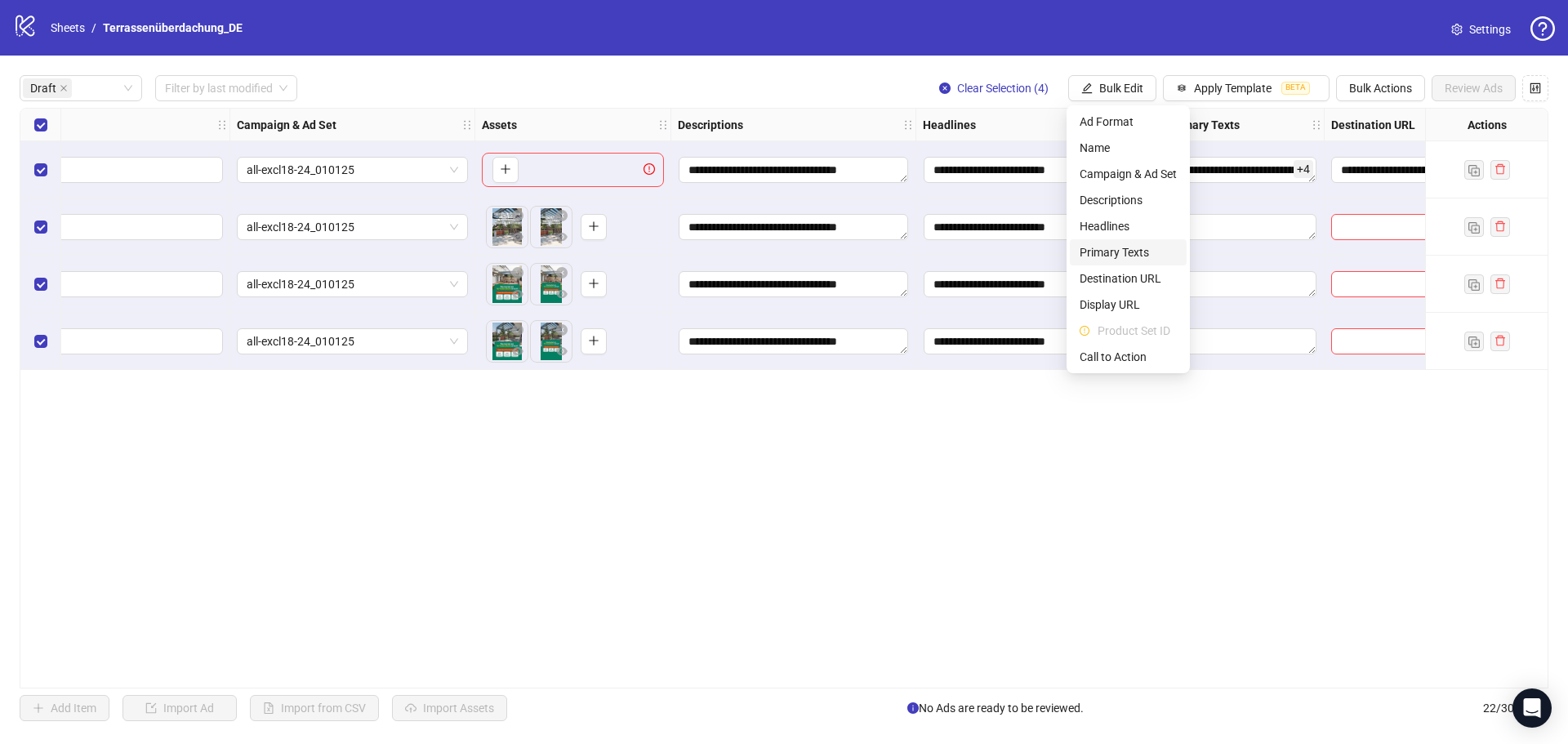
click at [1123, 248] on span "Primary Texts" at bounding box center [1128, 252] width 97 height 18
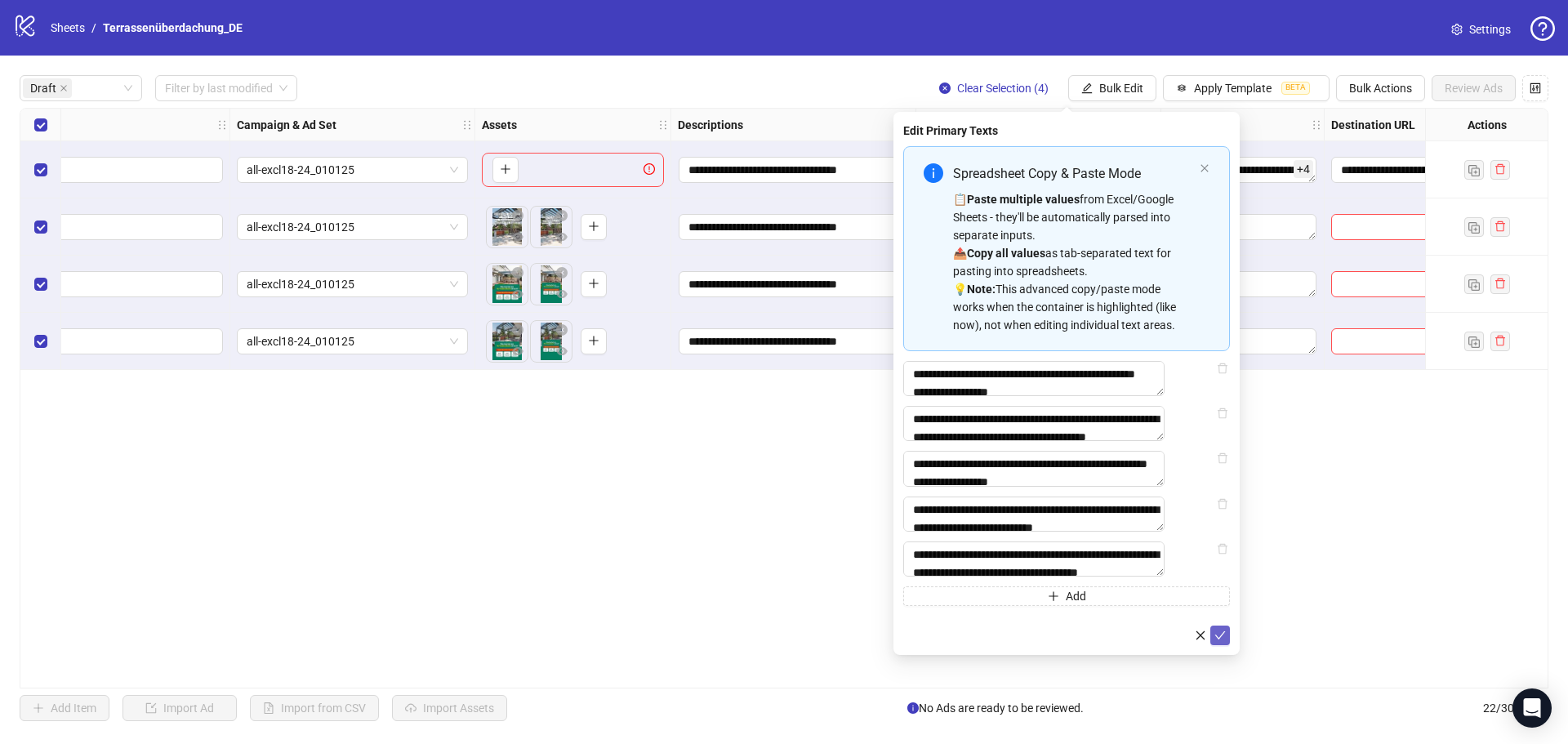
click at [1220, 640] on icon "check" at bounding box center [1220, 635] width 11 height 11
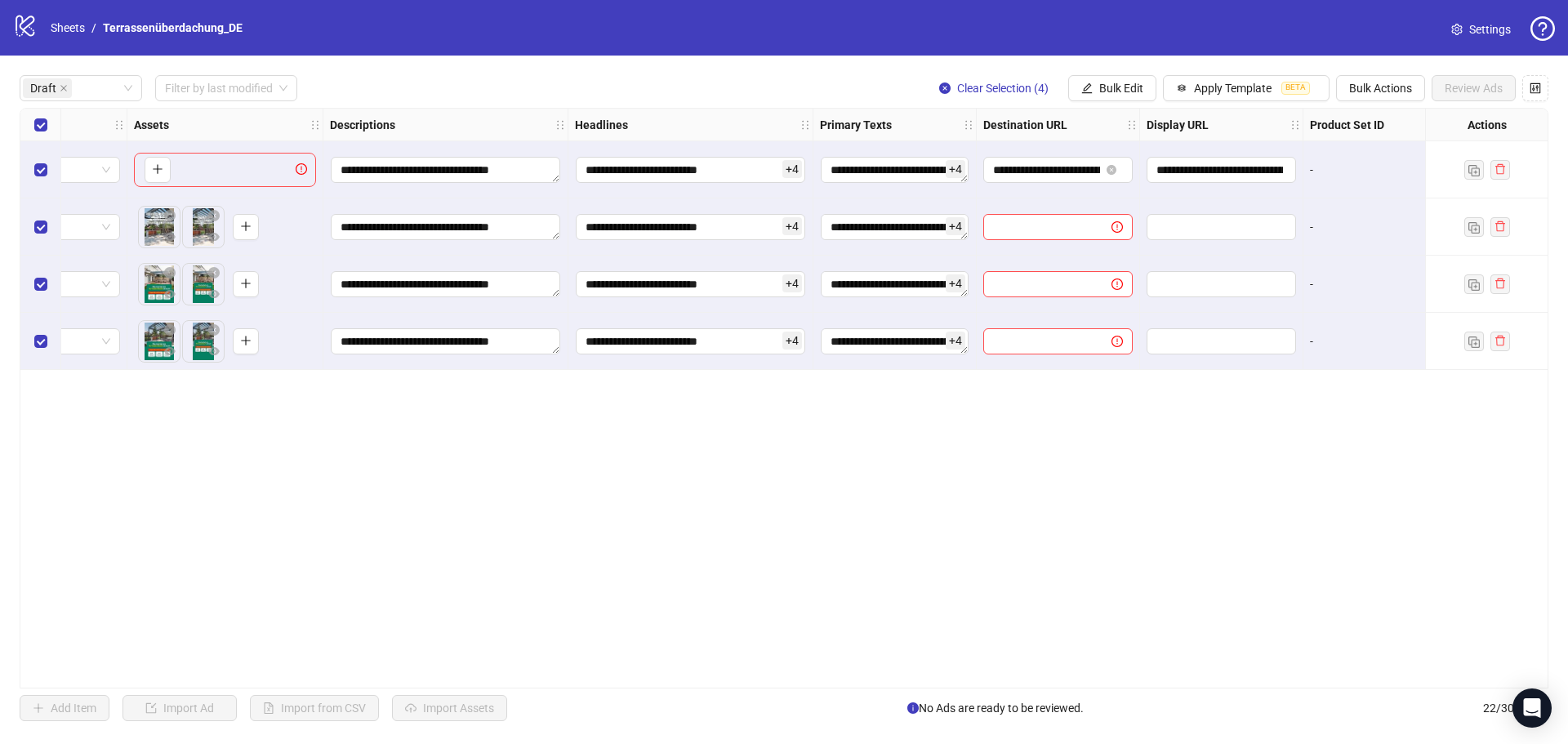
scroll to position [0, 660]
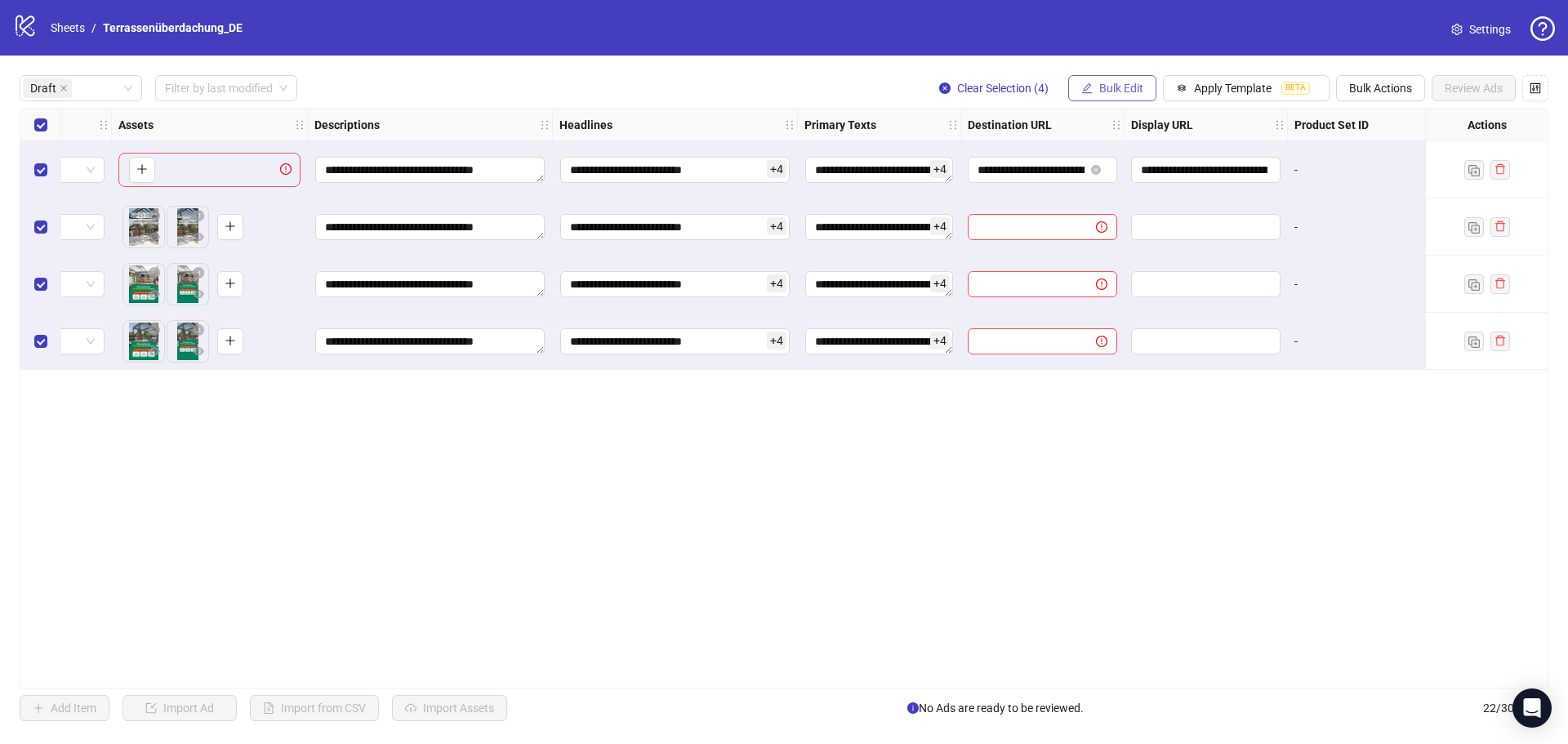
click at [1142, 94] on button "Bulk Edit" at bounding box center [1112, 88] width 88 height 26
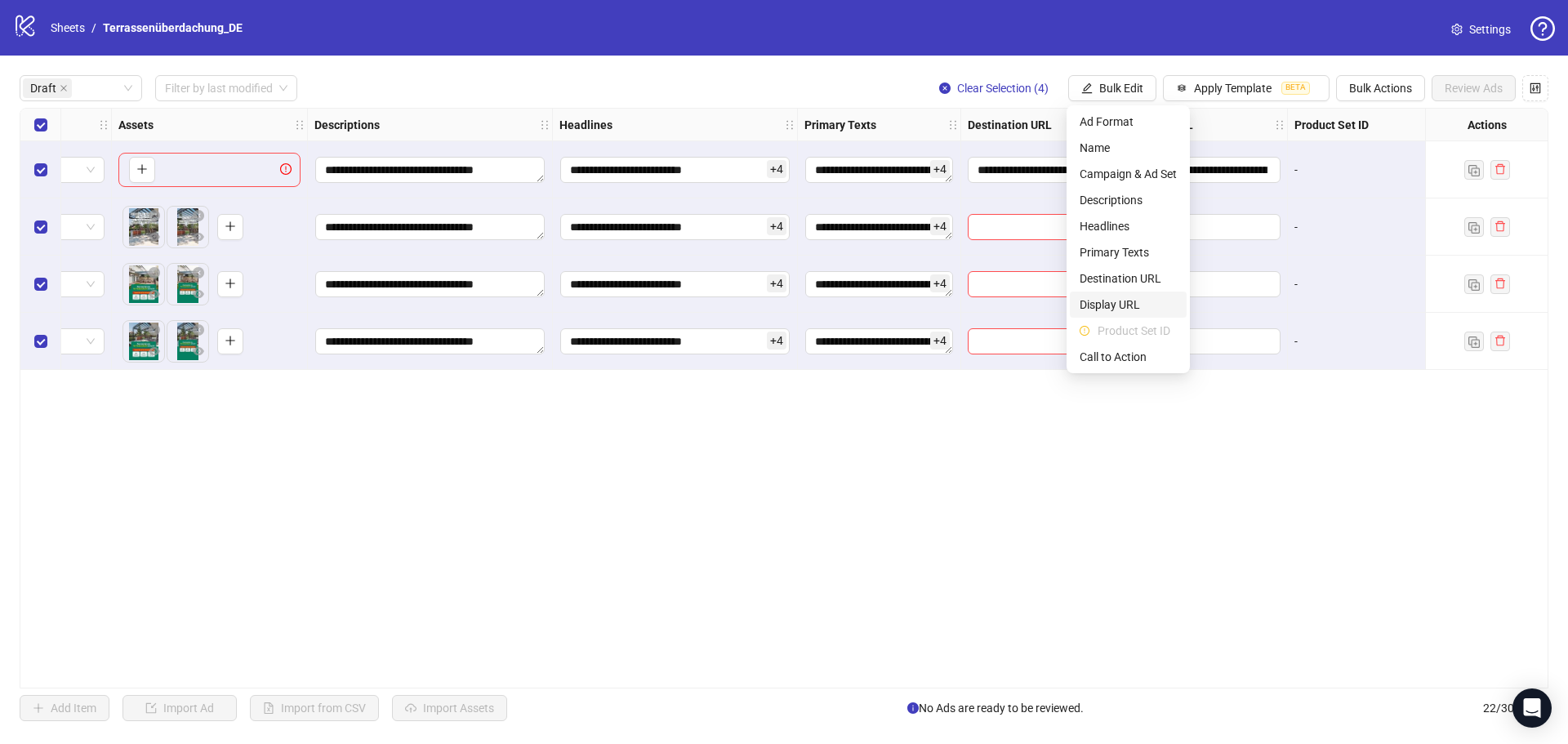
click at [1125, 297] on span "Display URL" at bounding box center [1128, 304] width 97 height 18
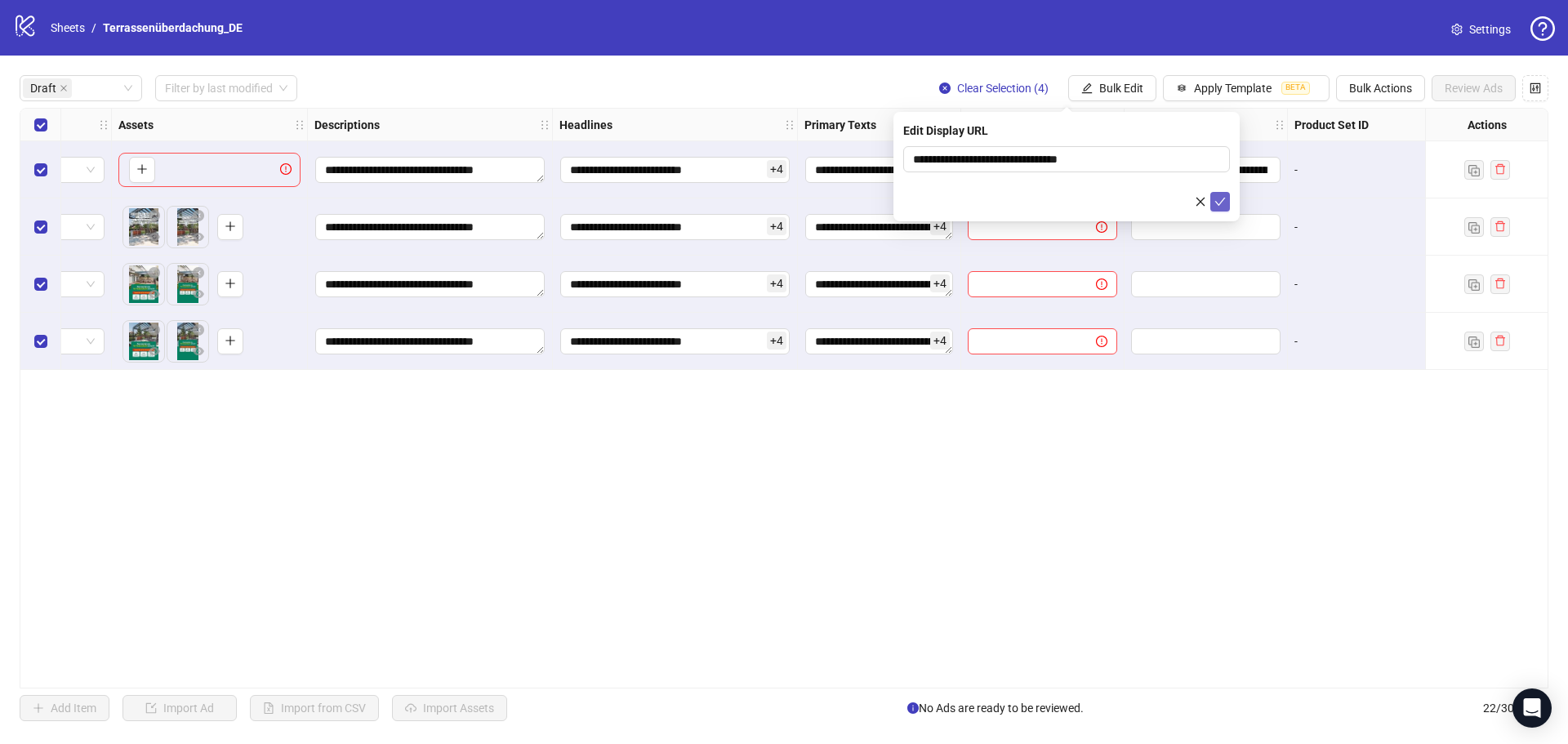
click at [1223, 196] on icon "check" at bounding box center [1220, 202] width 11 height 11
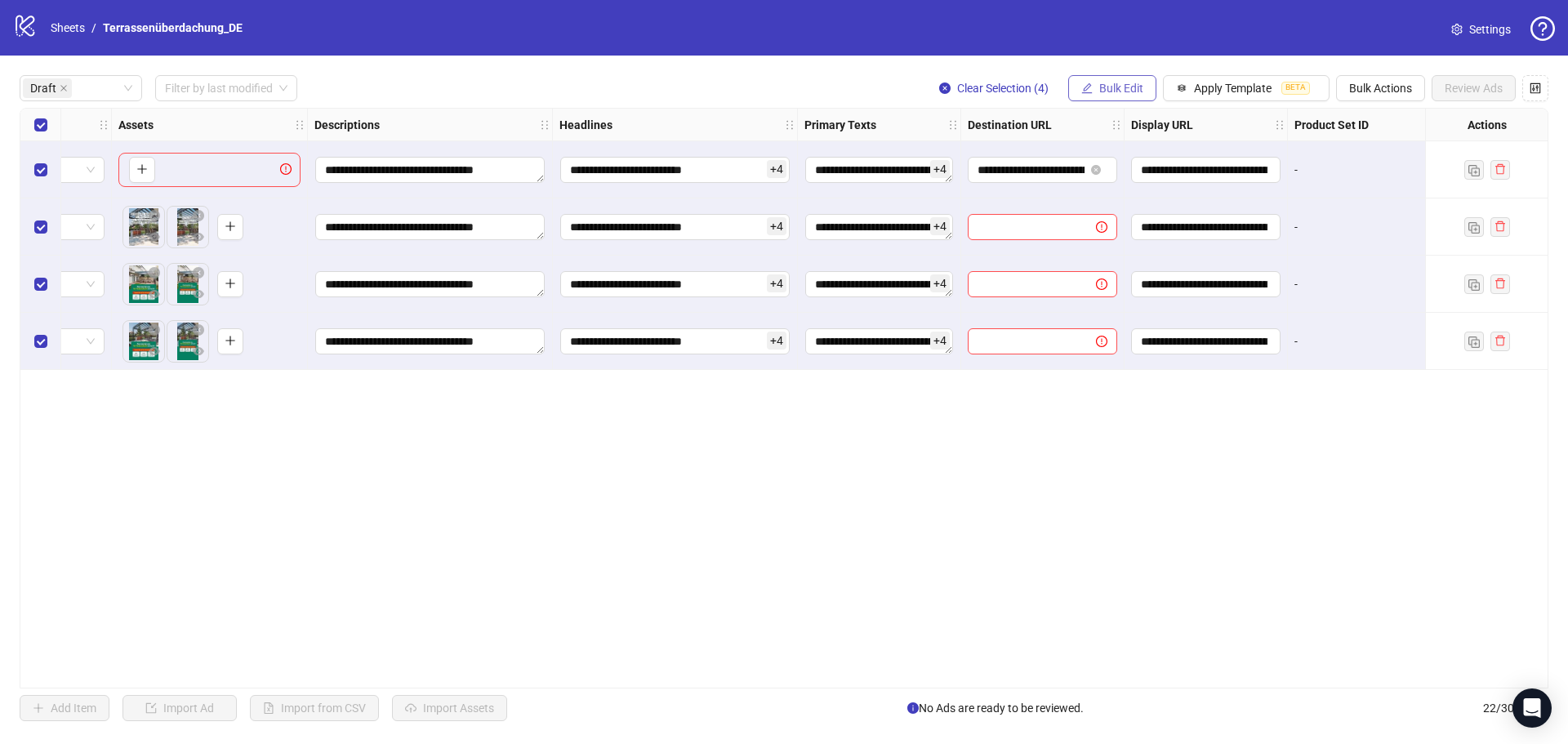
click at [1140, 88] on span "Bulk Edit" at bounding box center [1121, 88] width 44 height 13
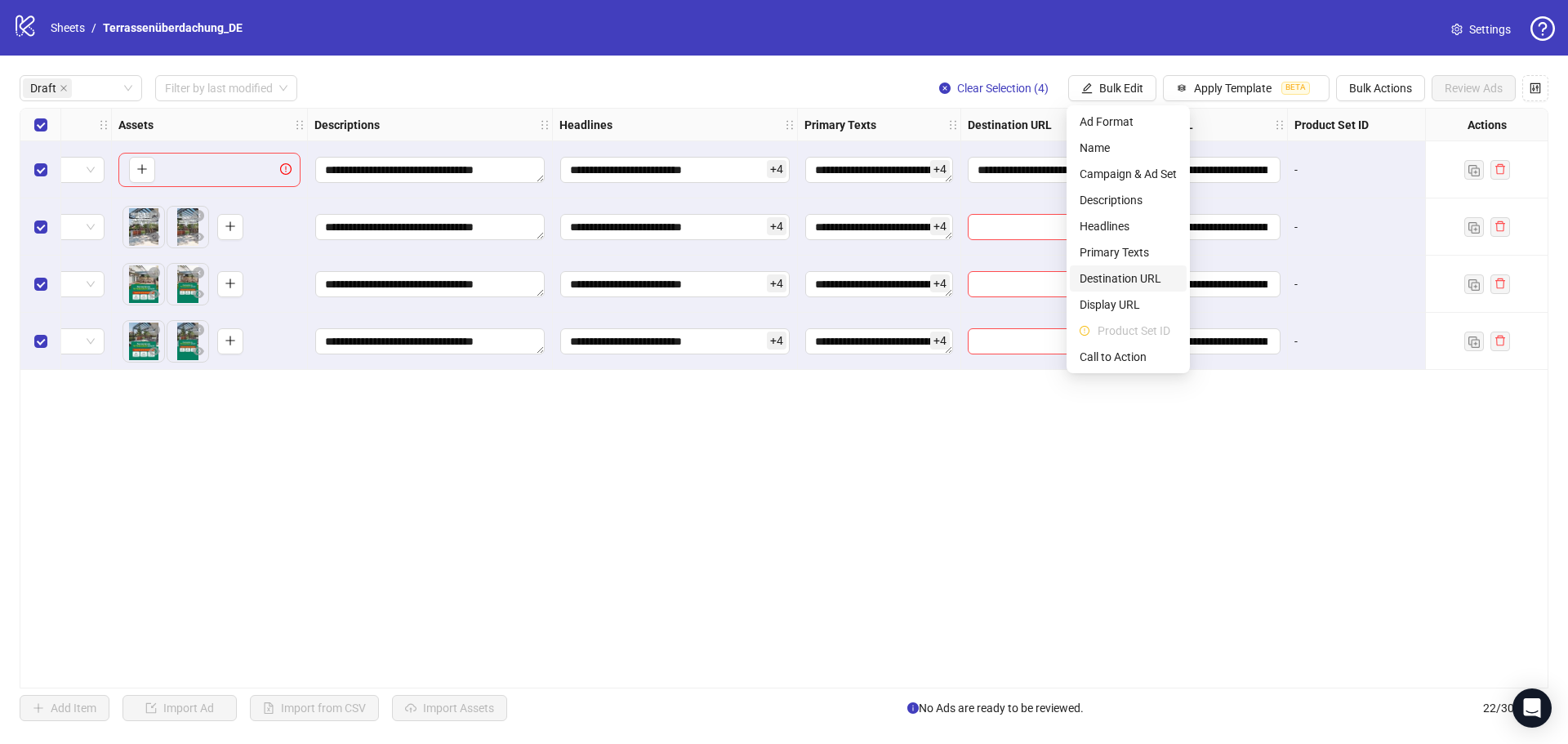
click at [1148, 290] on li "Destination URL" at bounding box center [1128, 278] width 117 height 26
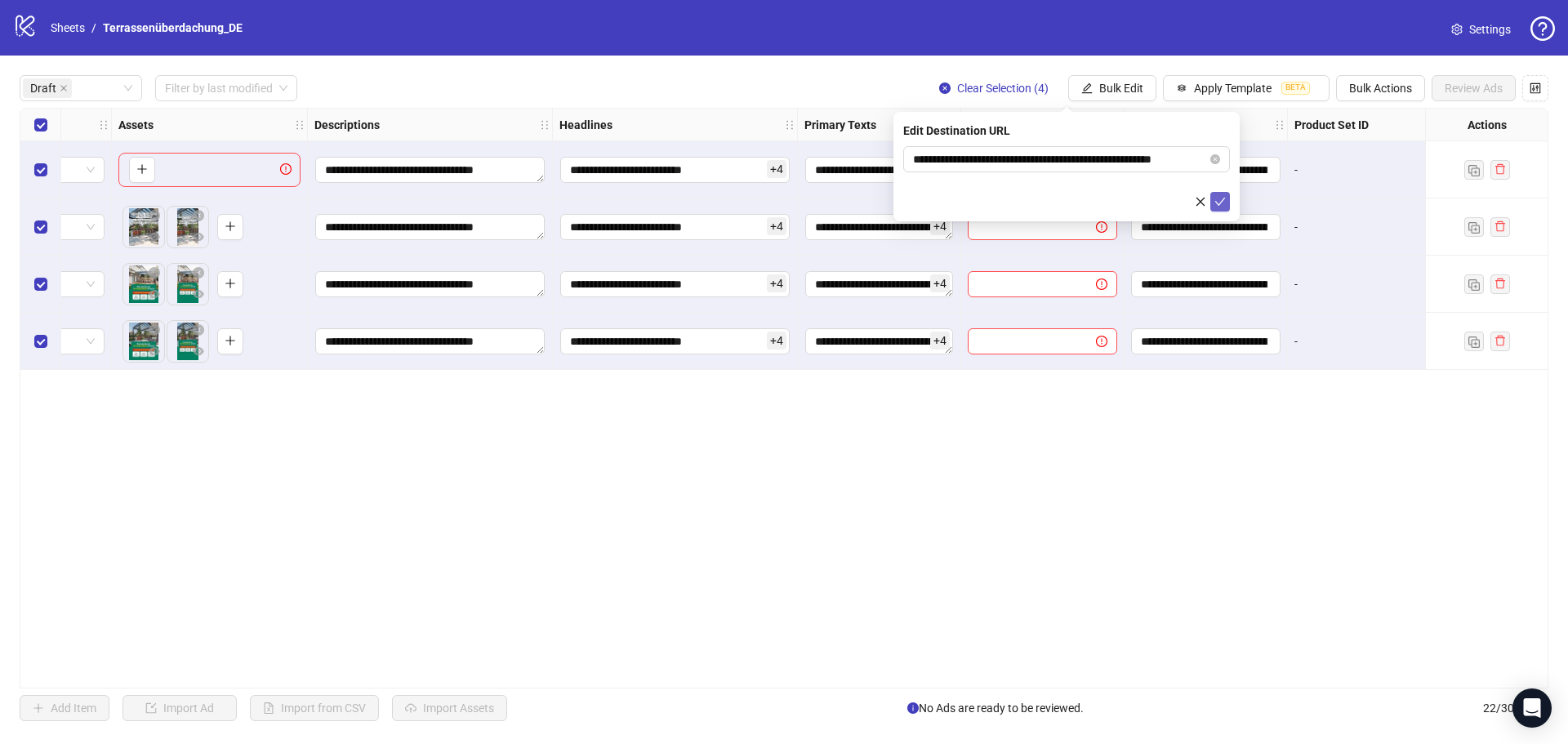
click at [1216, 196] on icon "check" at bounding box center [1220, 202] width 11 height 11
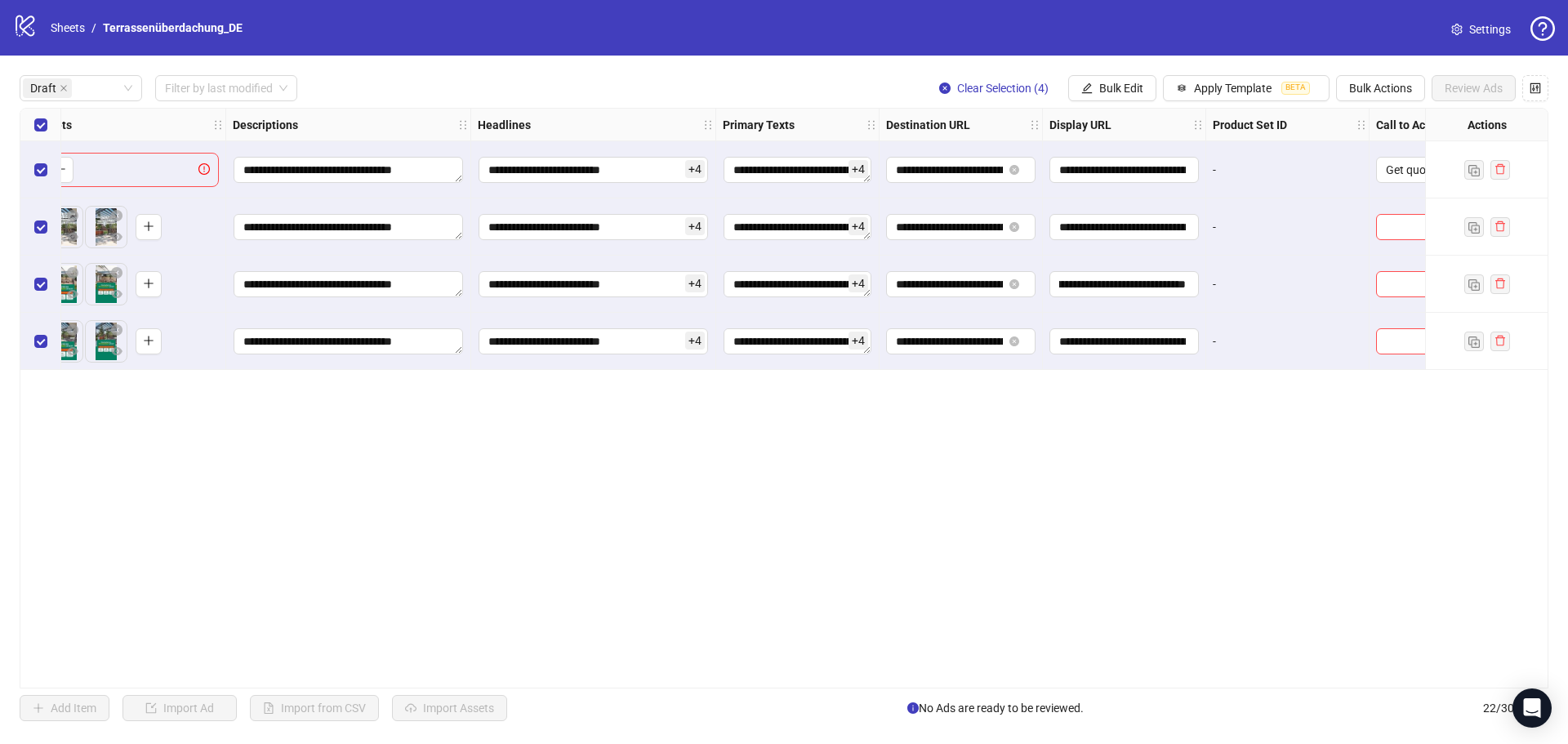
scroll to position [0, 816]
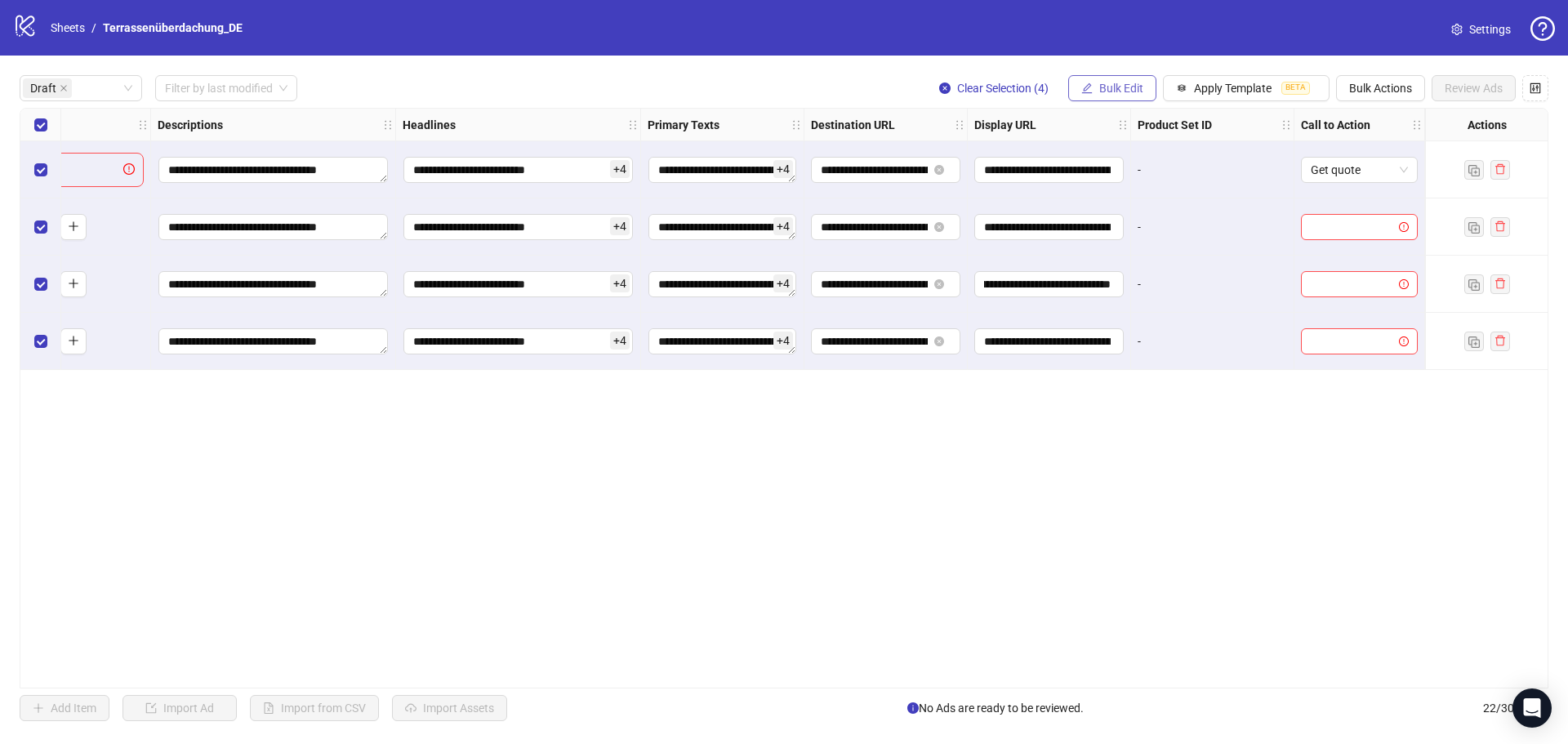
click at [1106, 83] on span "Bulk Edit" at bounding box center [1121, 88] width 44 height 13
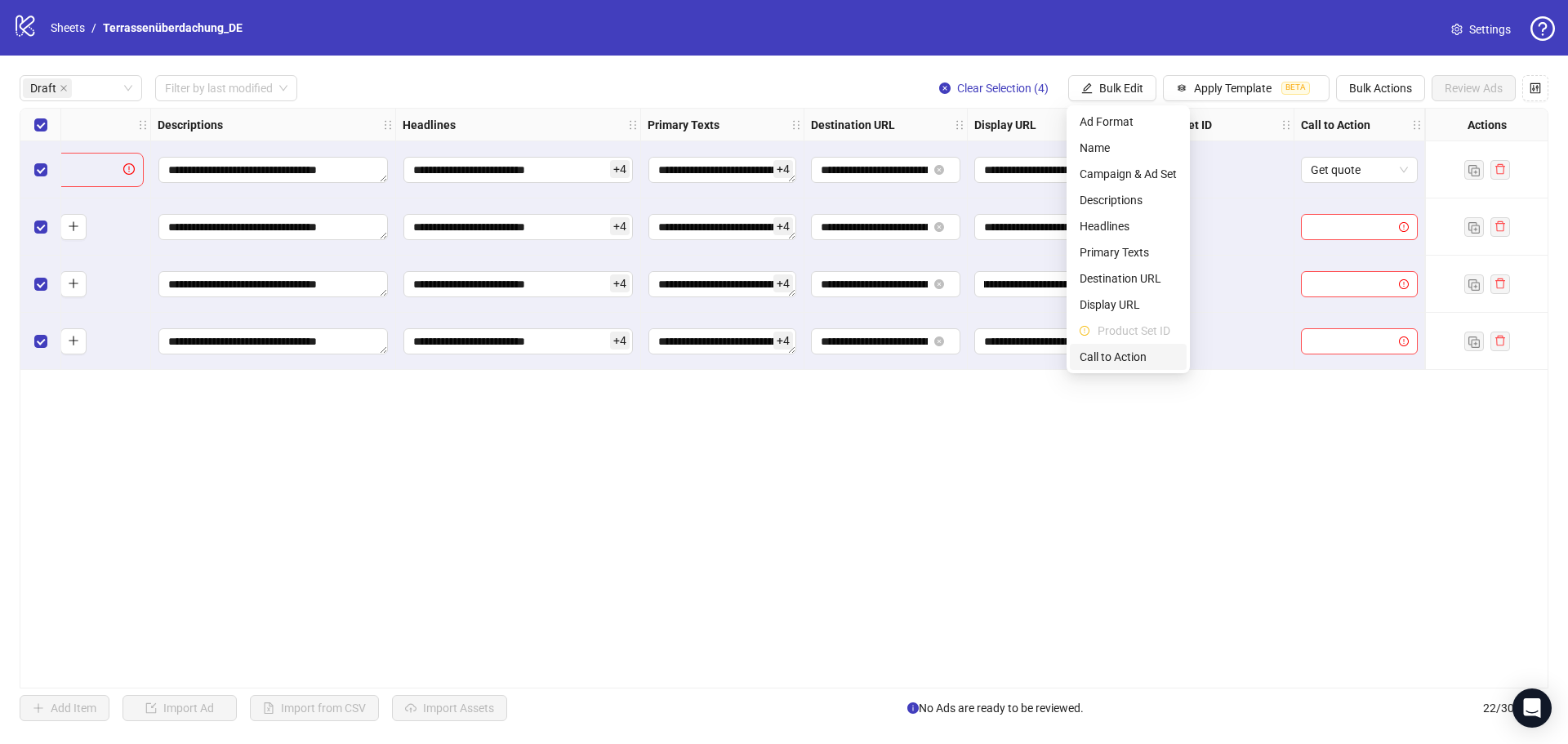
click at [1108, 359] on span "Call to Action" at bounding box center [1128, 357] width 97 height 18
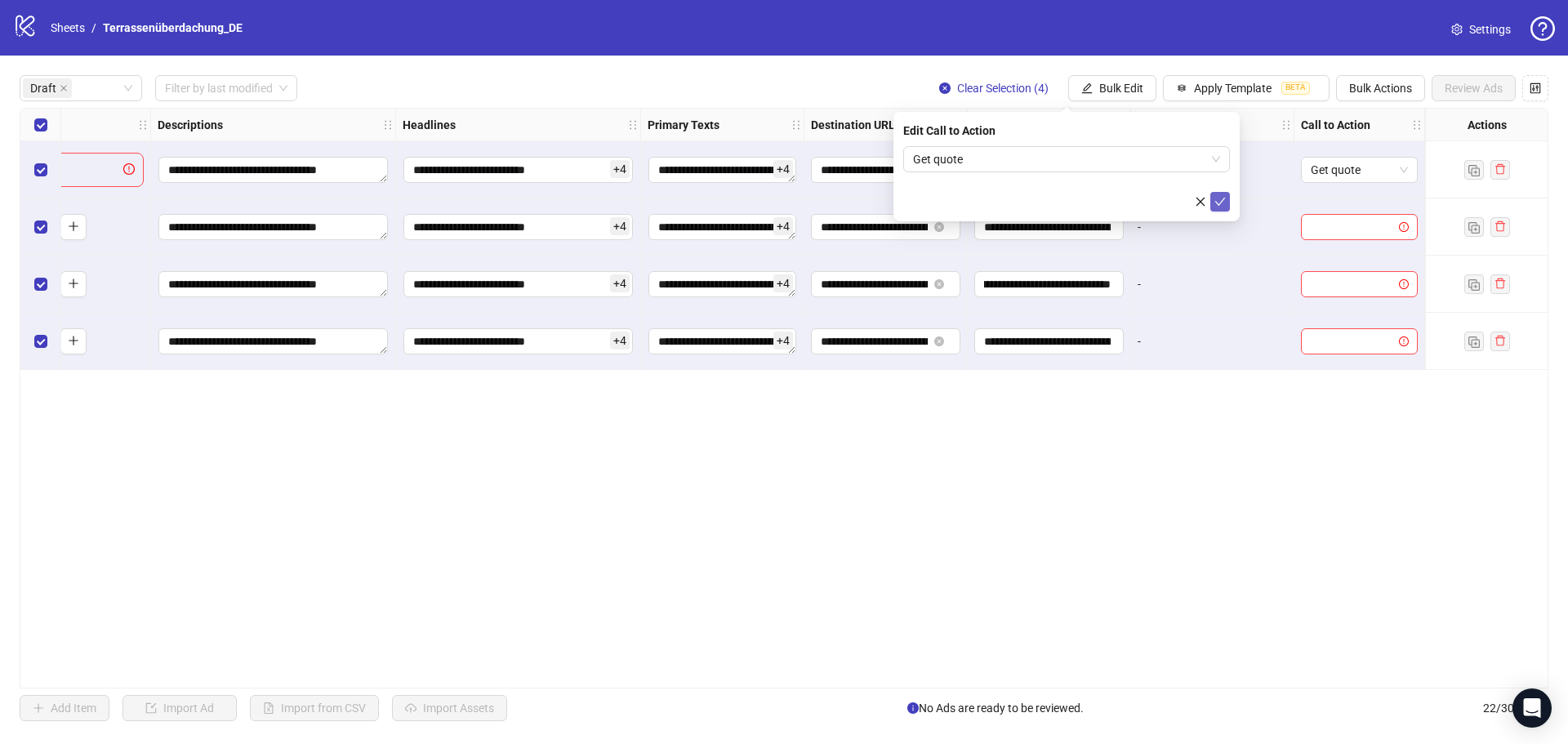
click at [1219, 208] on span "submit" at bounding box center [1220, 202] width 11 height 13
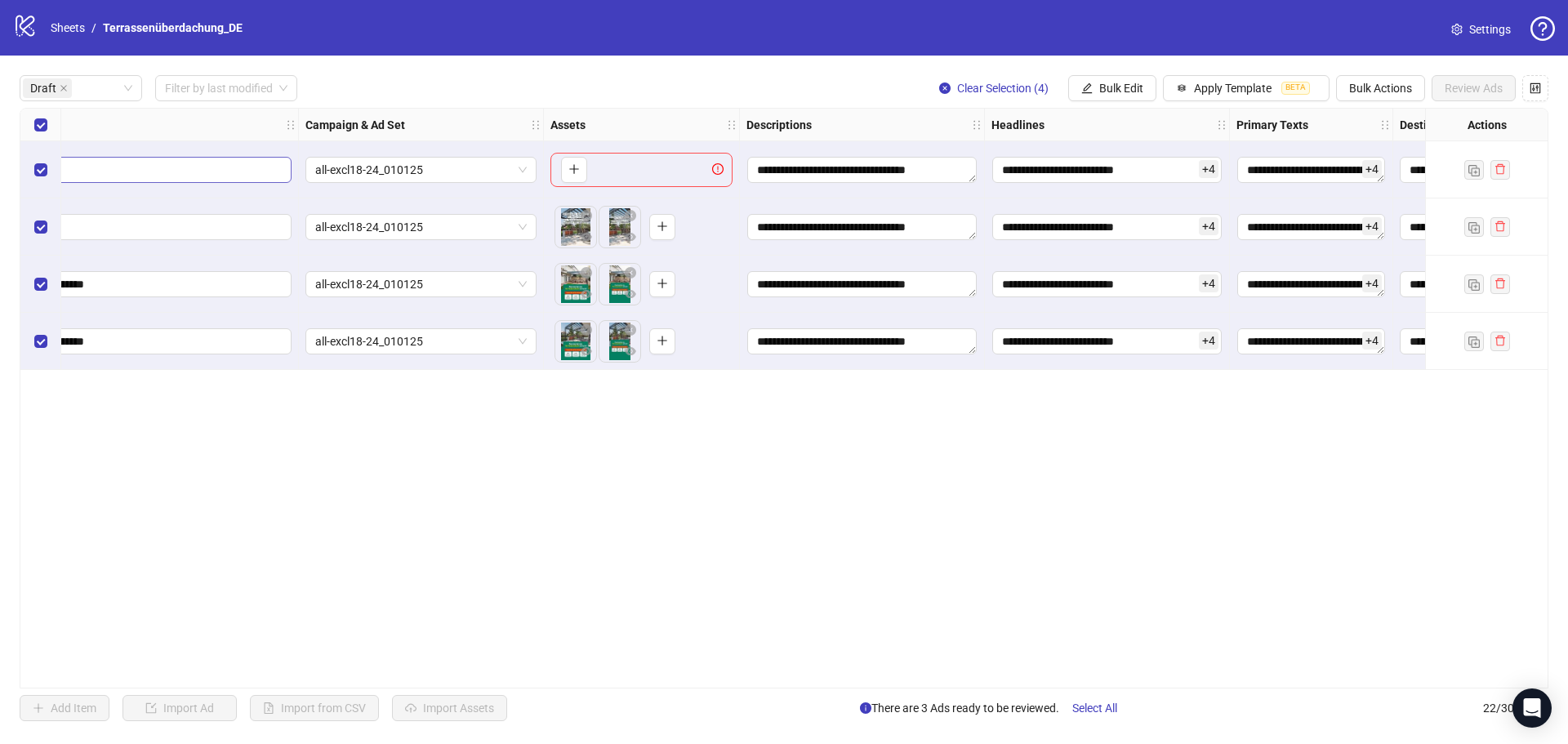
scroll to position [0, 211]
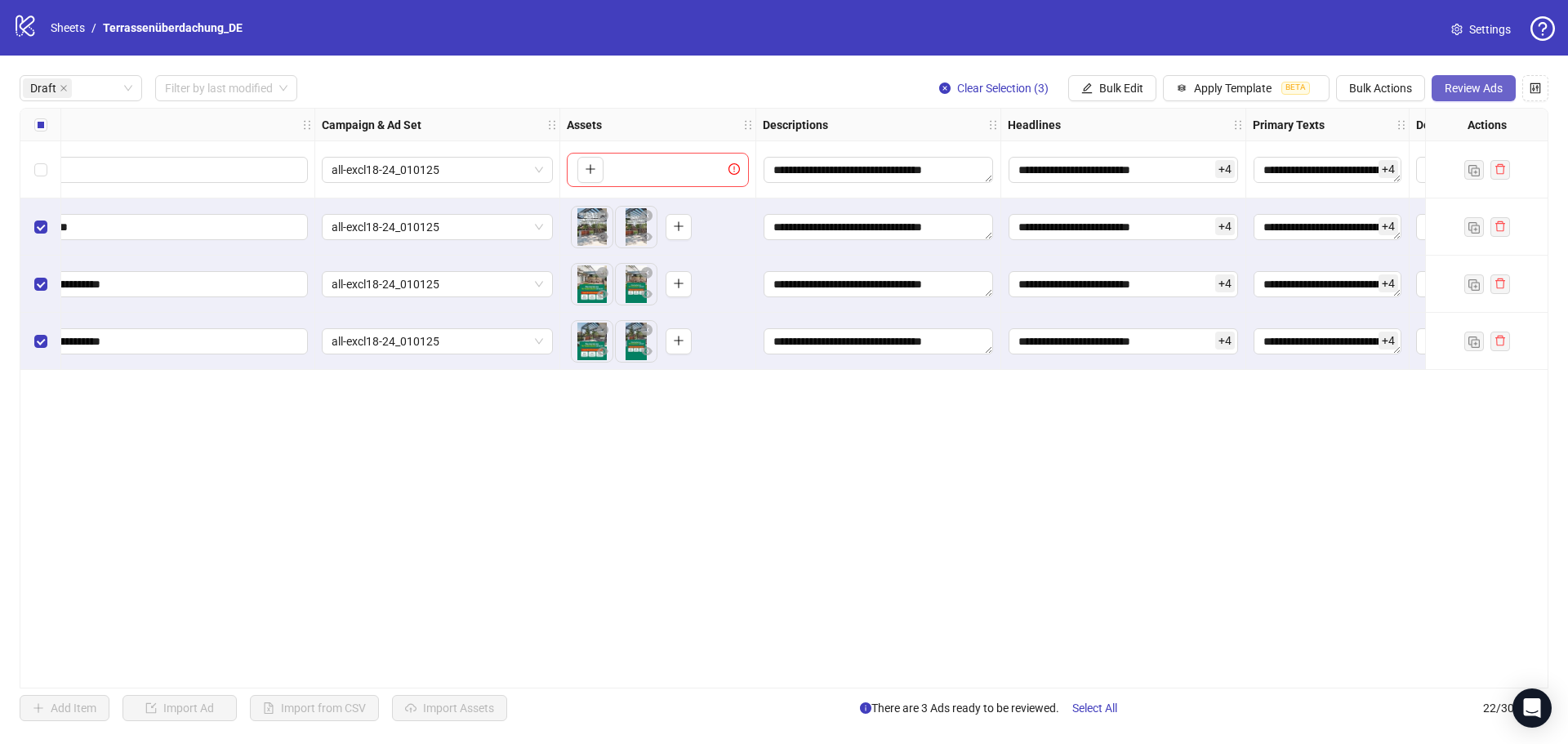
click at [1481, 98] on button "Review Ads" at bounding box center [1474, 88] width 84 height 26
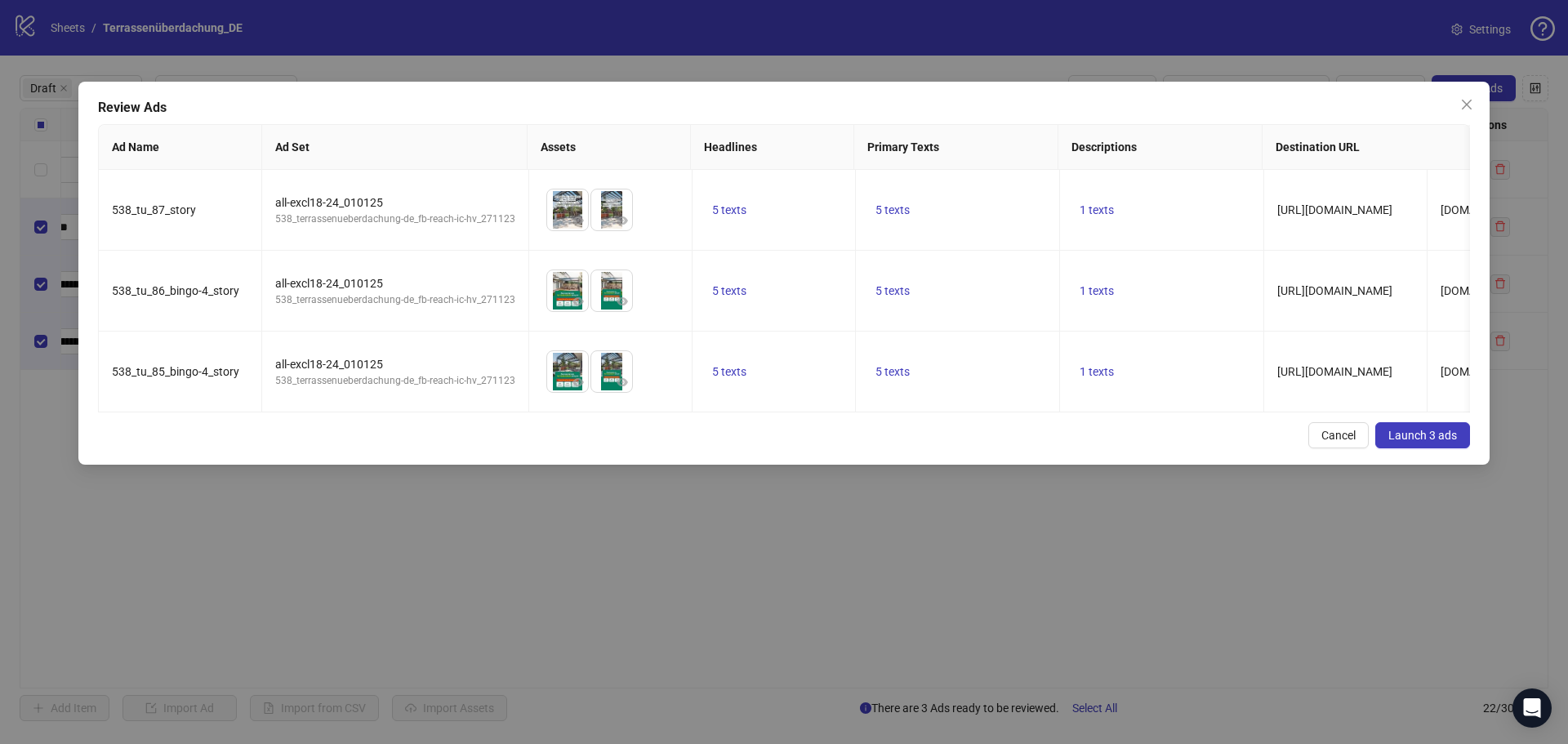
click at [1404, 442] on span "Launch 3 ads" at bounding box center [1422, 435] width 68 height 13
